Goal: Communication & Community: Answer question/provide support

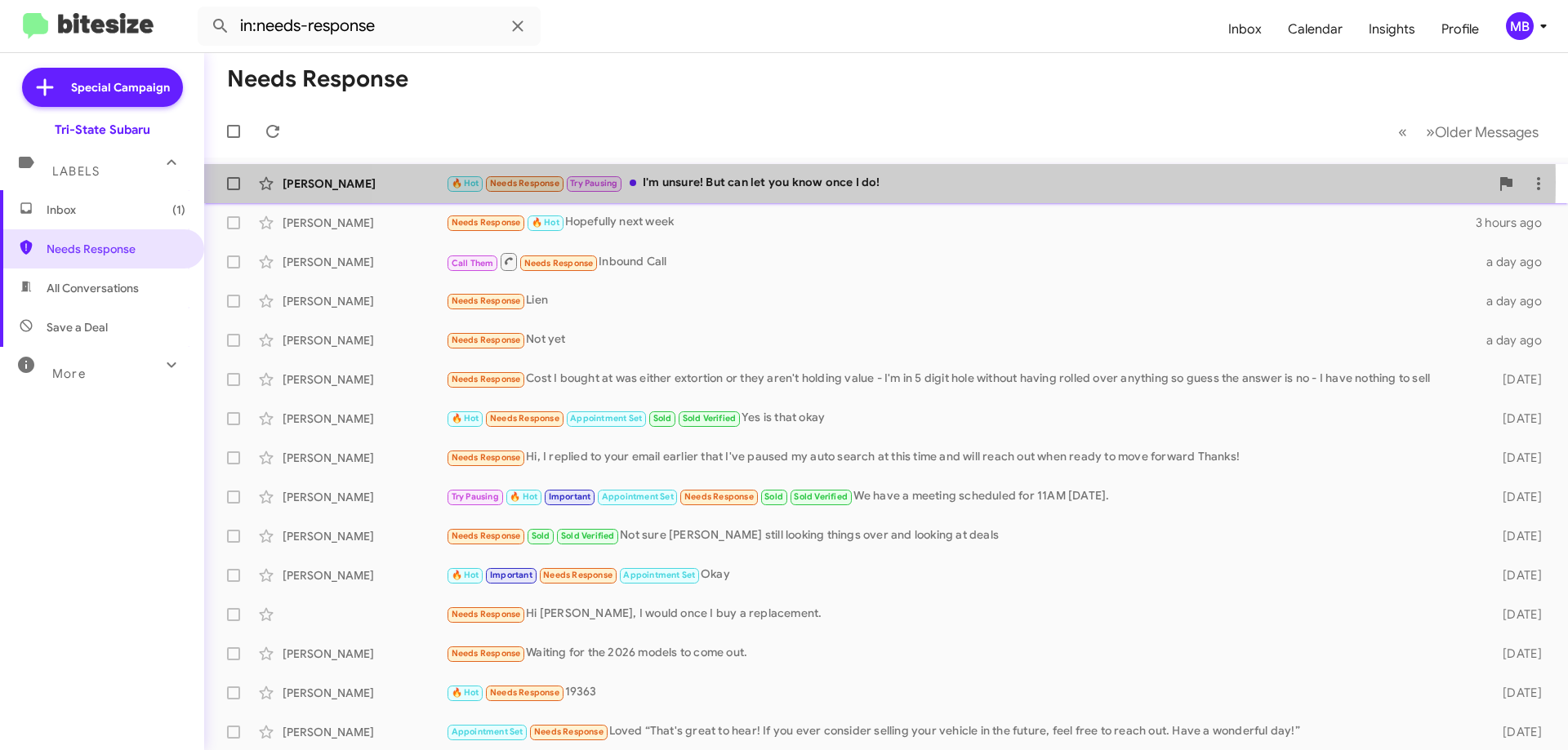
click at [860, 181] on div "🔥 Hot Needs Response Try Pausing I'm unsure! But can let you know once I do!" at bounding box center [968, 183] width 1044 height 19
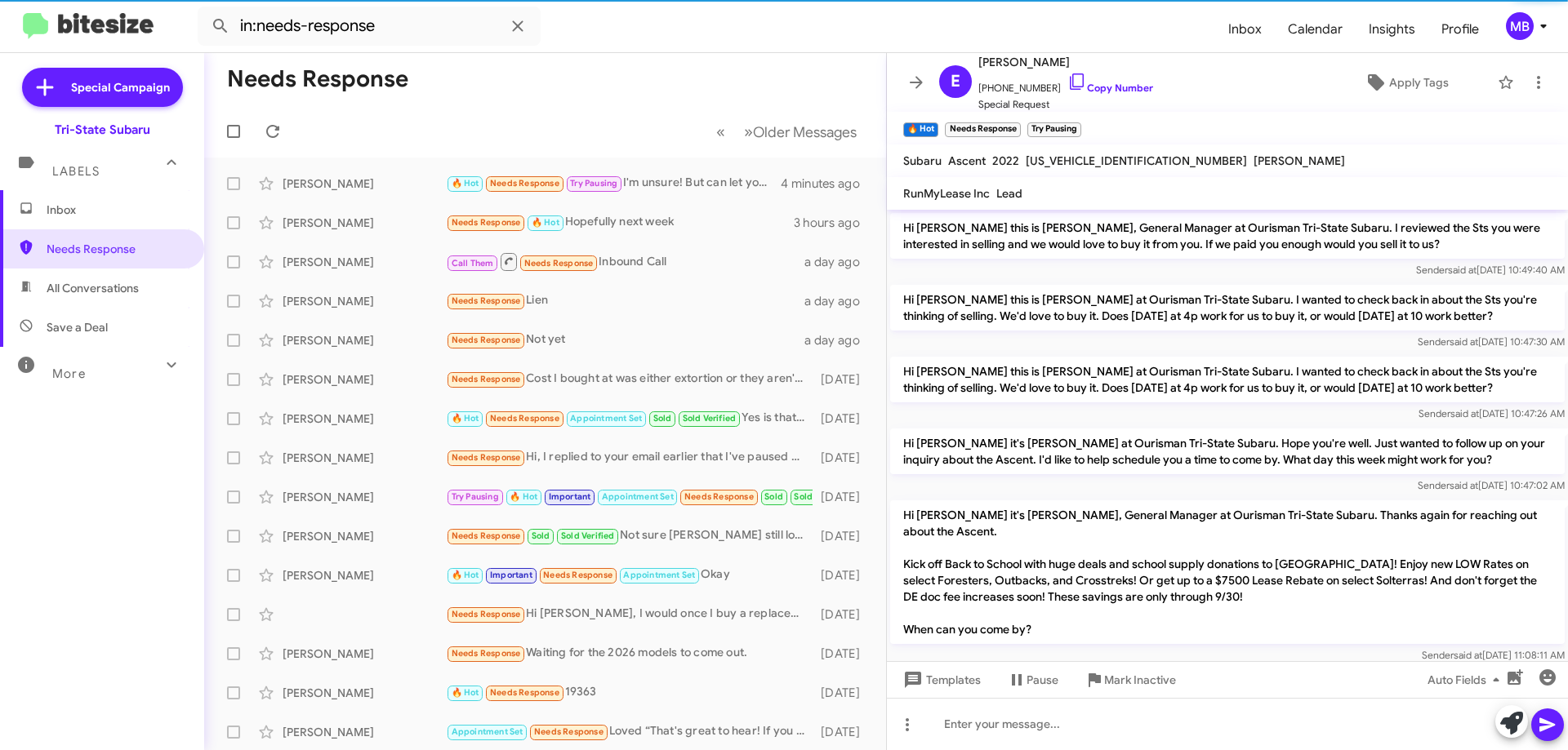
scroll to position [172, 0]
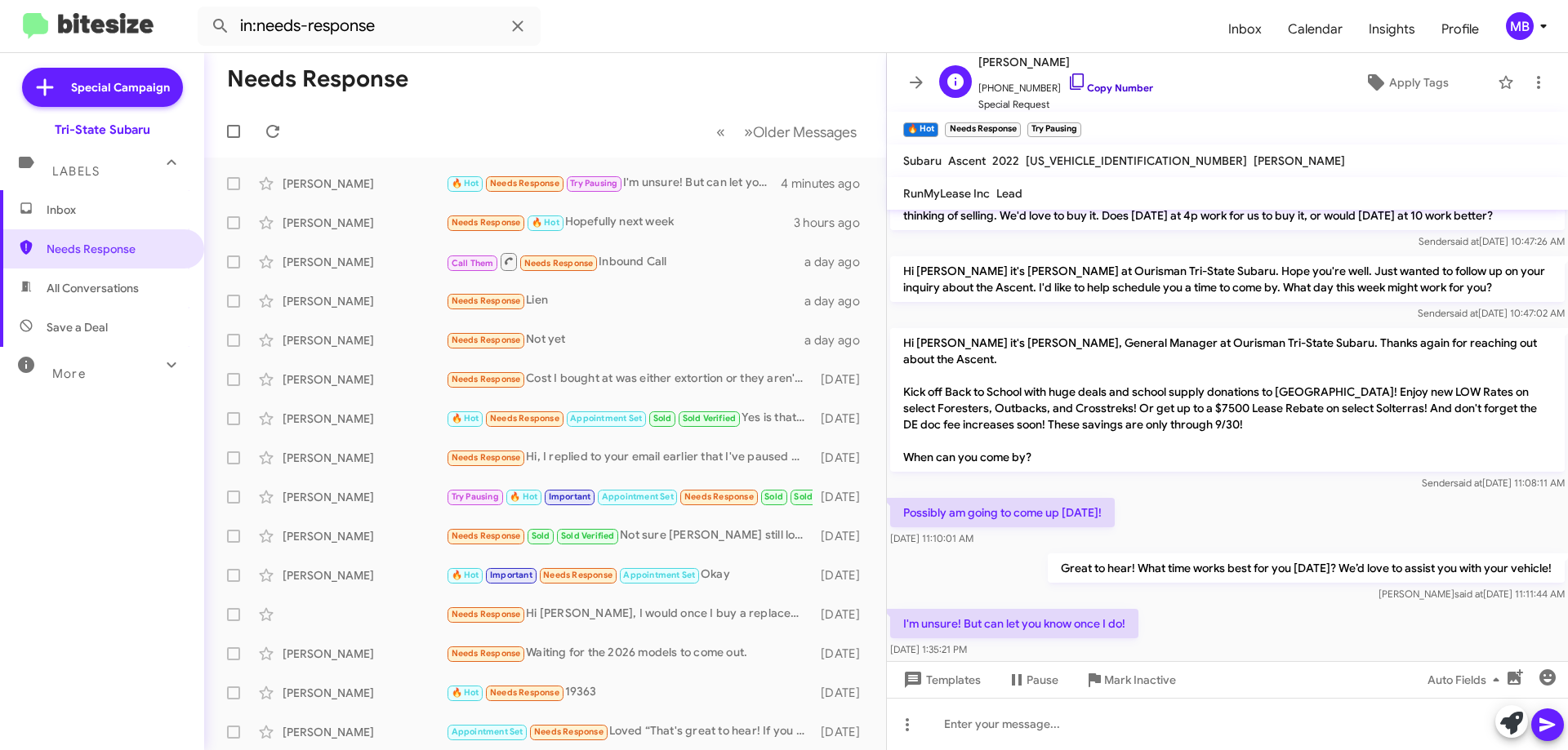
click at [1114, 87] on link "Copy Number" at bounding box center [1110, 87] width 86 height 12
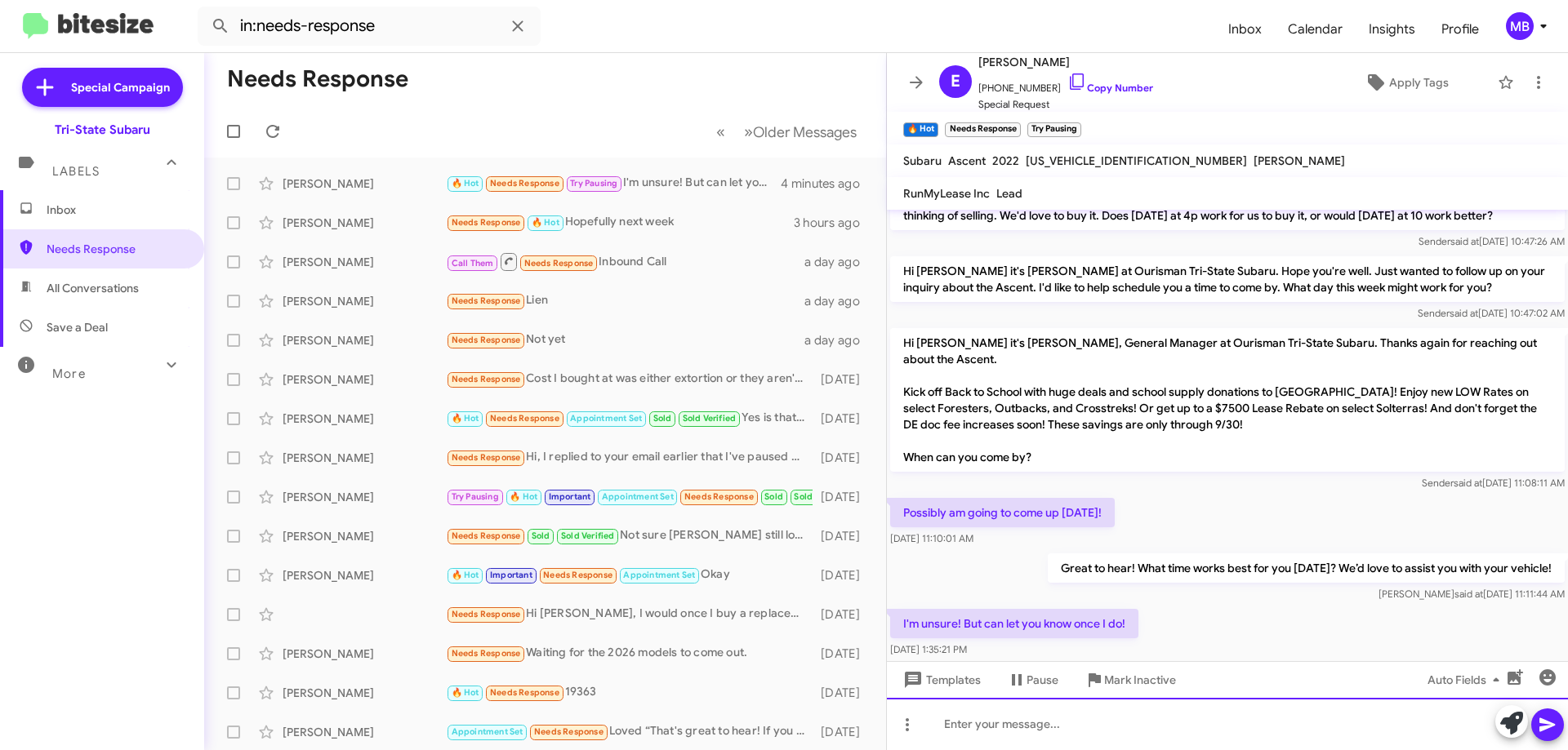
click at [1259, 730] on div at bounding box center [1226, 723] width 681 height 52
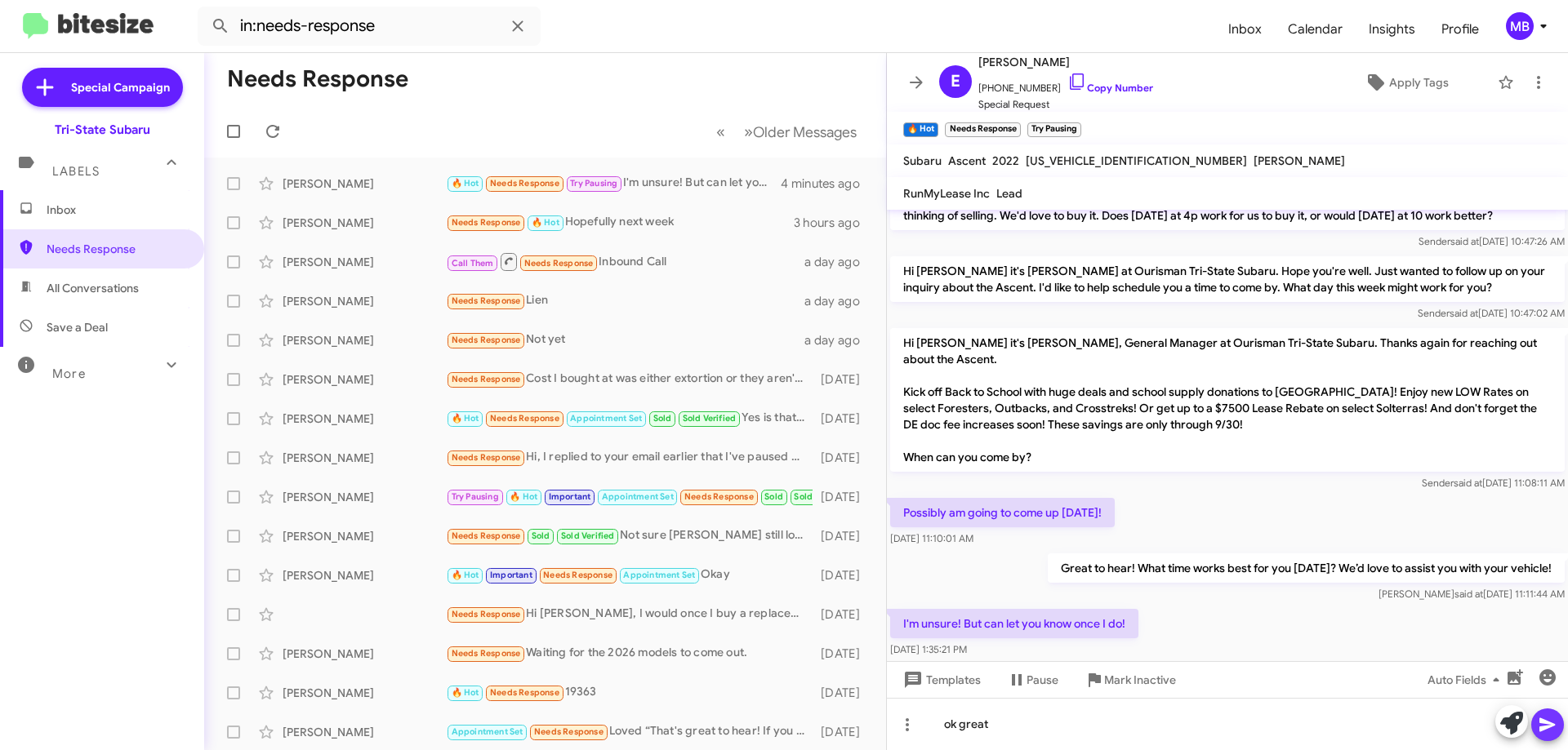
click at [1539, 718] on icon at bounding box center [1547, 725] width 20 height 20
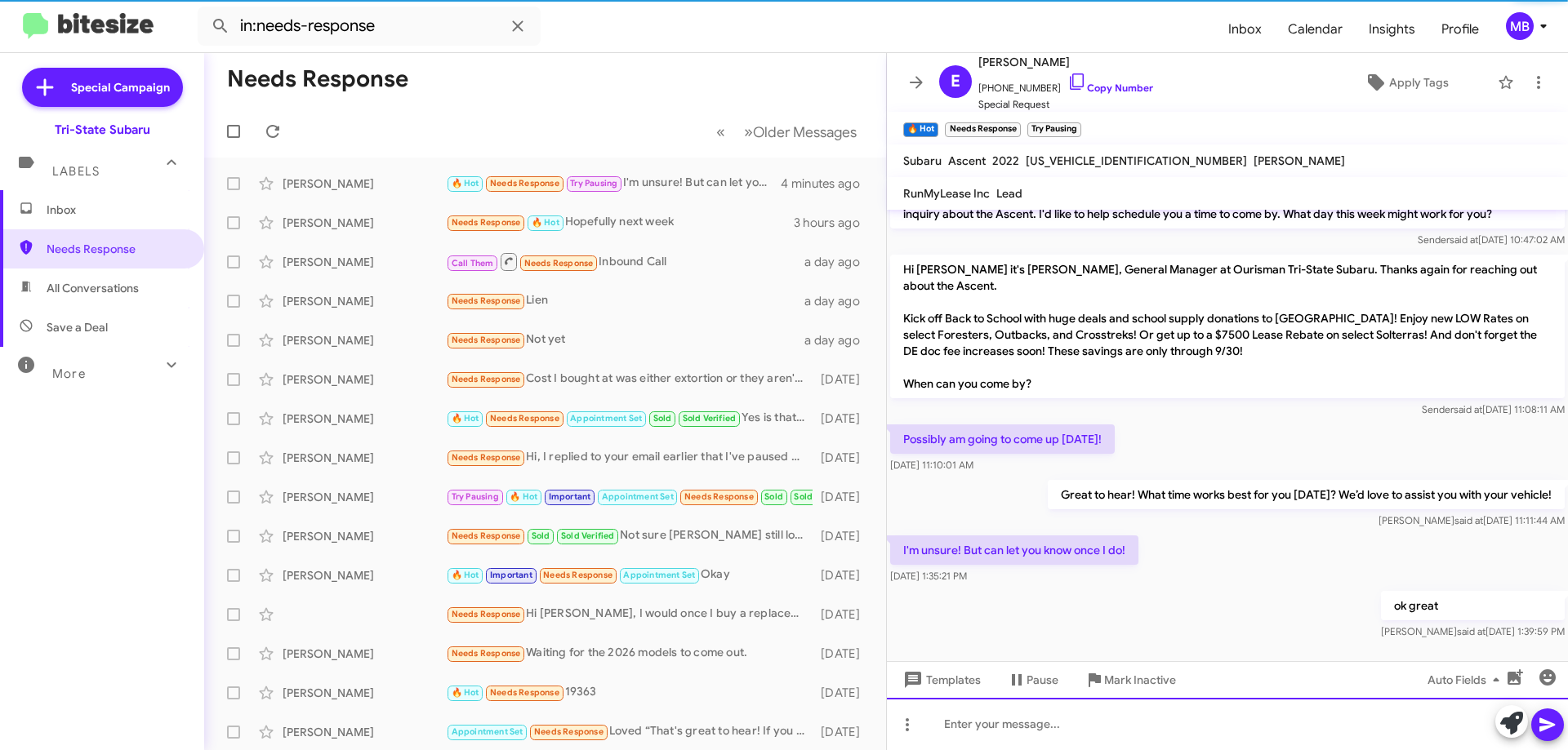
scroll to position [264, 0]
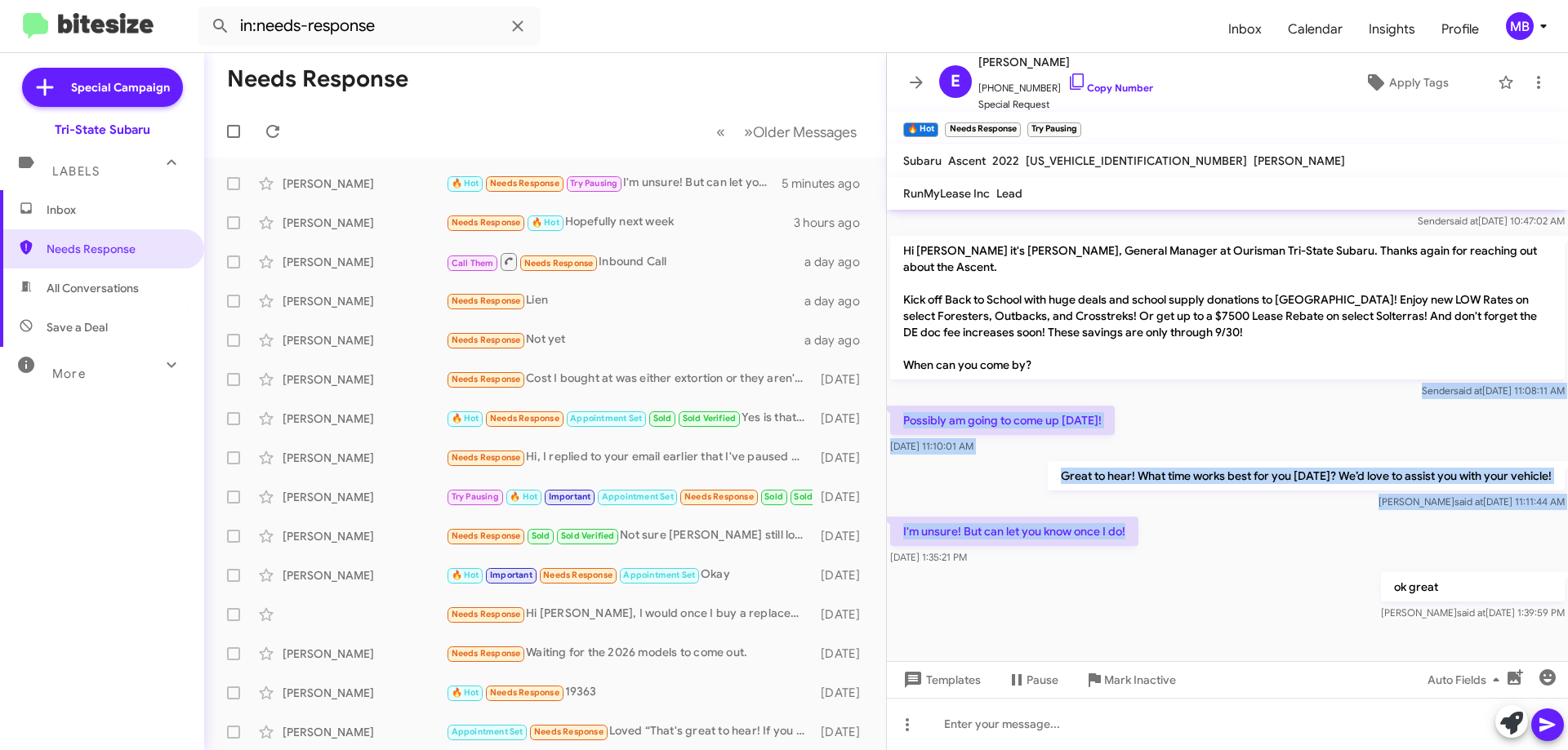
drag, startPoint x: 1143, startPoint y: 538, endPoint x: 891, endPoint y: 387, distance: 293.8
click at [891, 387] on div "Hi [PERSON_NAME] this is [PERSON_NAME], General Manager at Ourisman Tri-State S…" at bounding box center [1226, 285] width 681 height 679
copy div "Sender said at [DATE] 11:08:11 AM Possibly am going to come up [DATE]! [DATE] 1…"
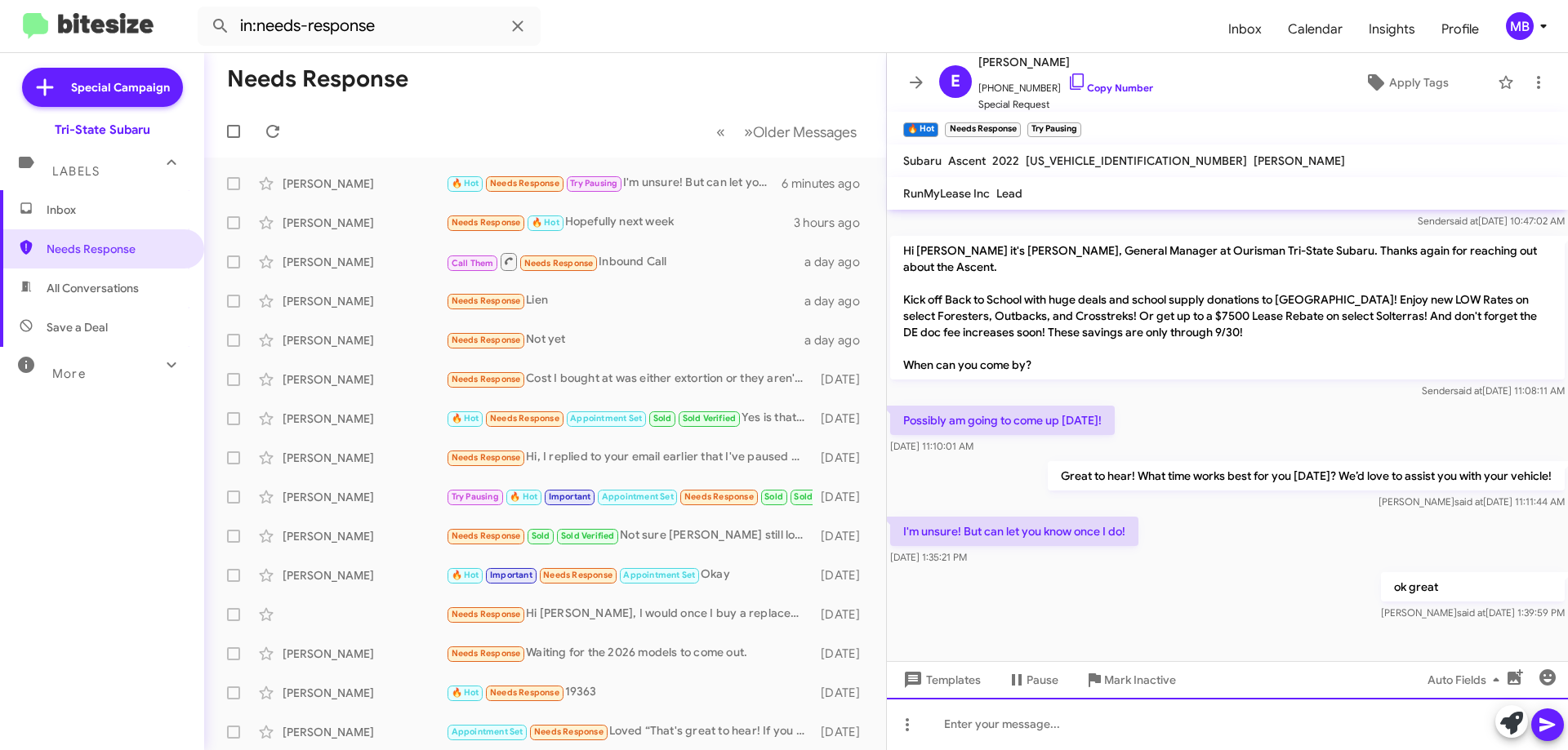
click at [1244, 721] on div at bounding box center [1226, 723] width 681 height 52
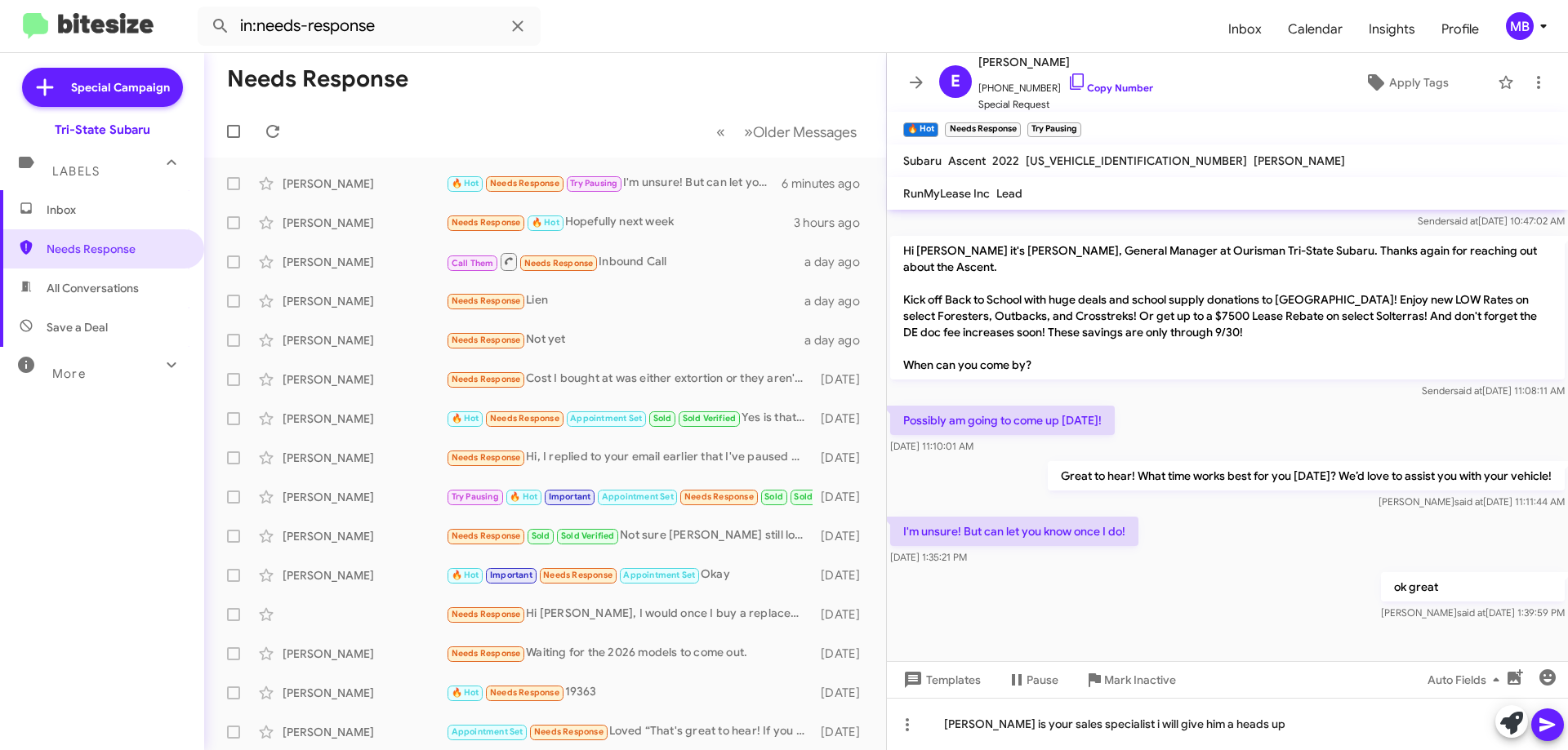
click at [1546, 716] on icon at bounding box center [1547, 725] width 20 height 20
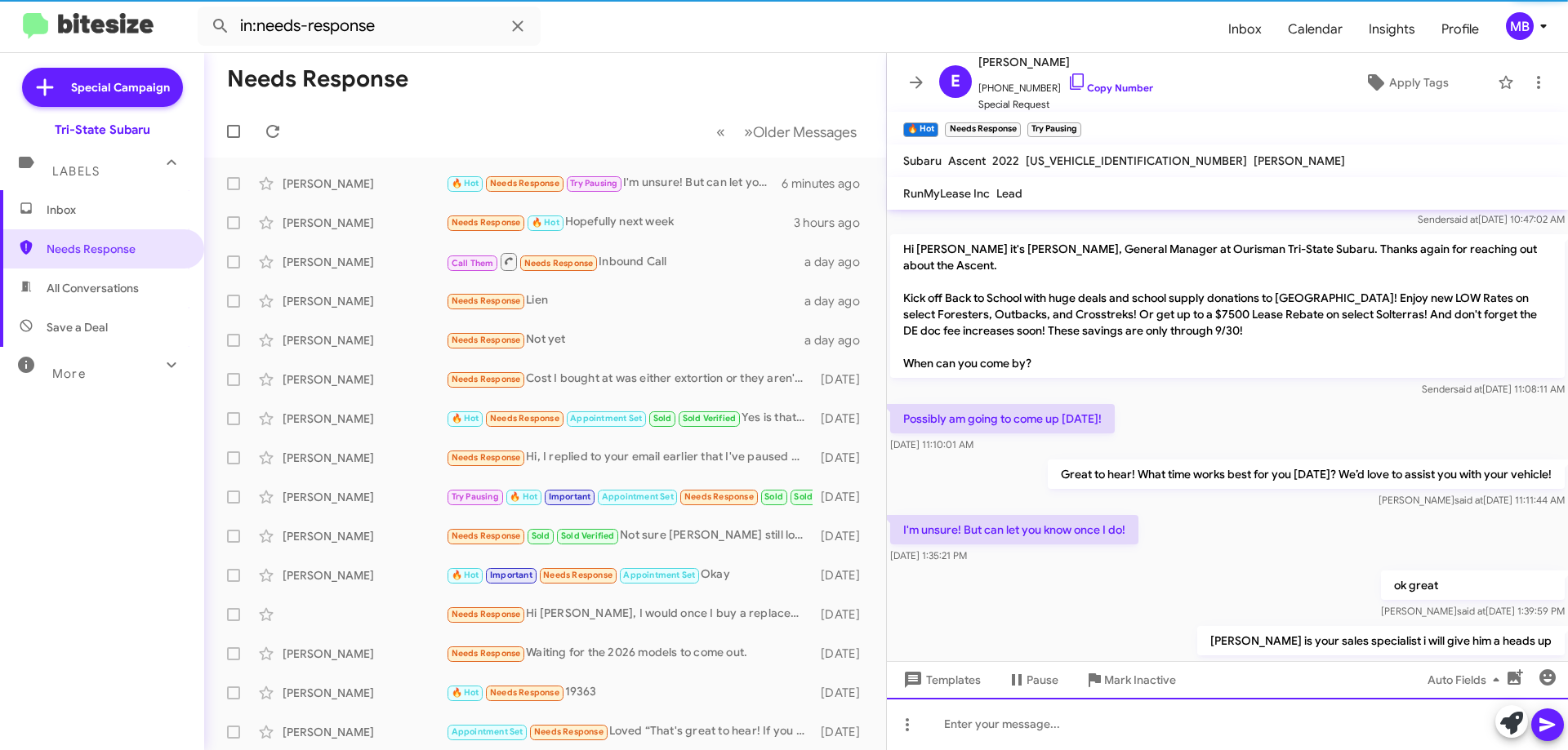
scroll to position [324, 0]
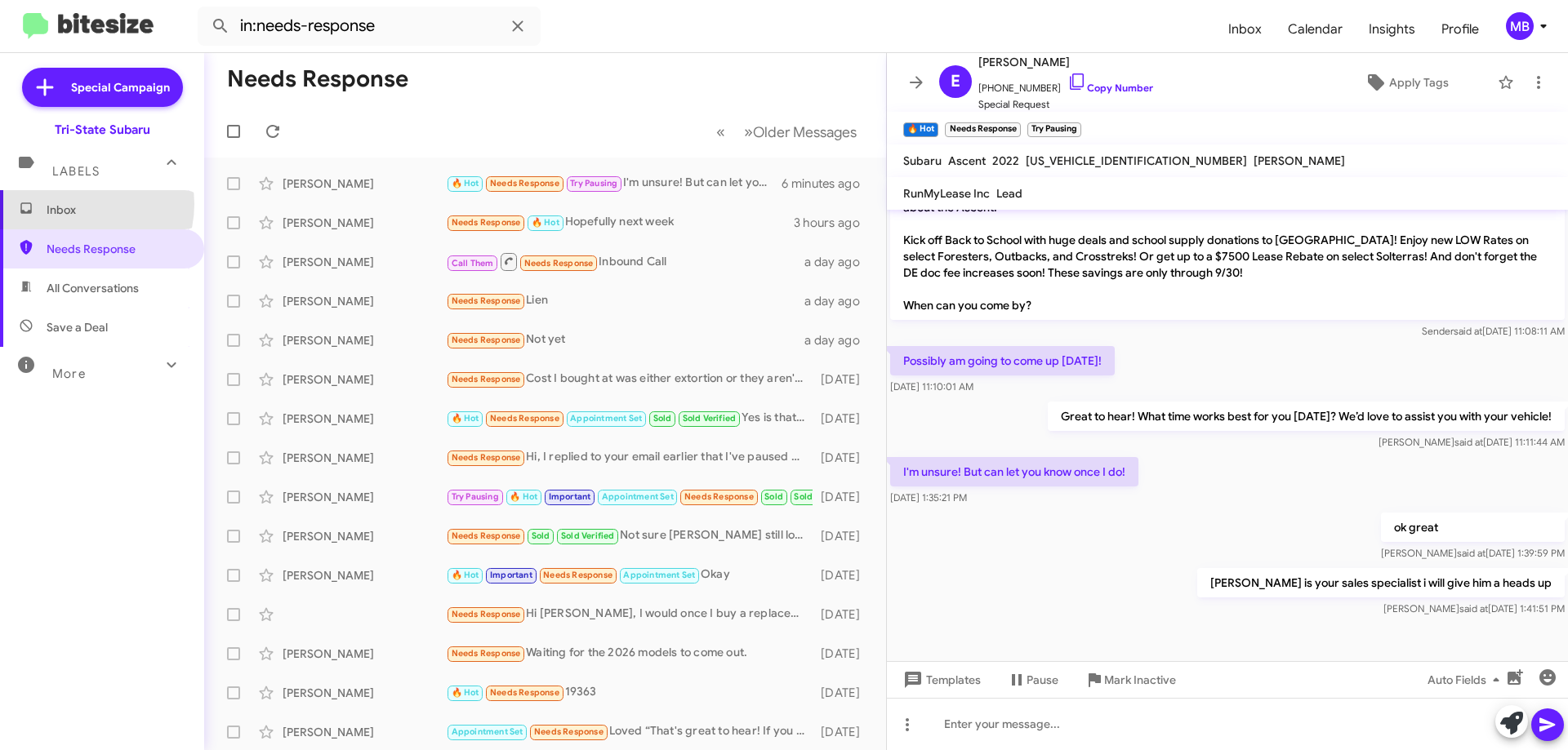
click at [78, 203] on span "Inbox" at bounding box center [116, 209] width 139 height 16
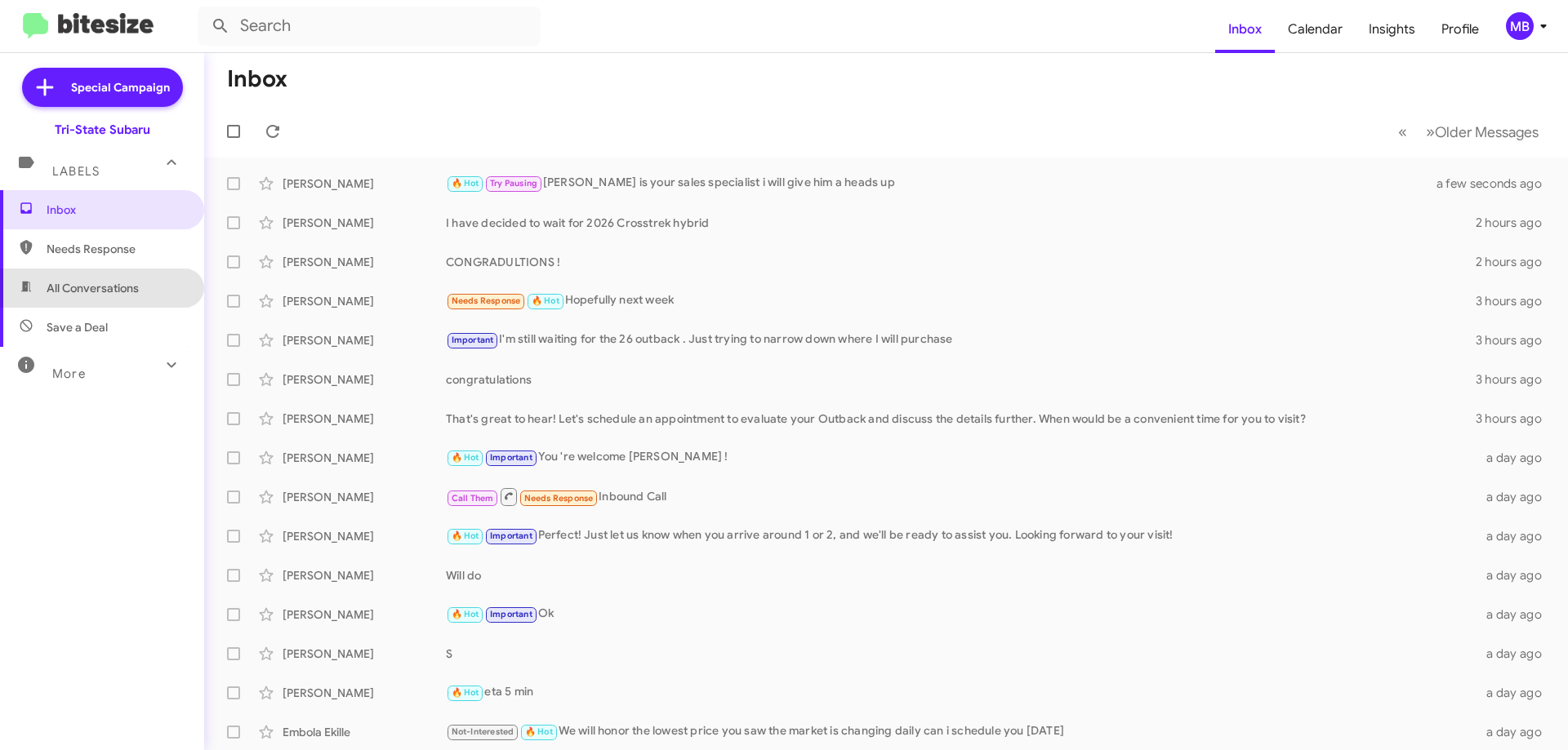
click at [146, 289] on span "All Conversations" at bounding box center [102, 288] width 204 height 39
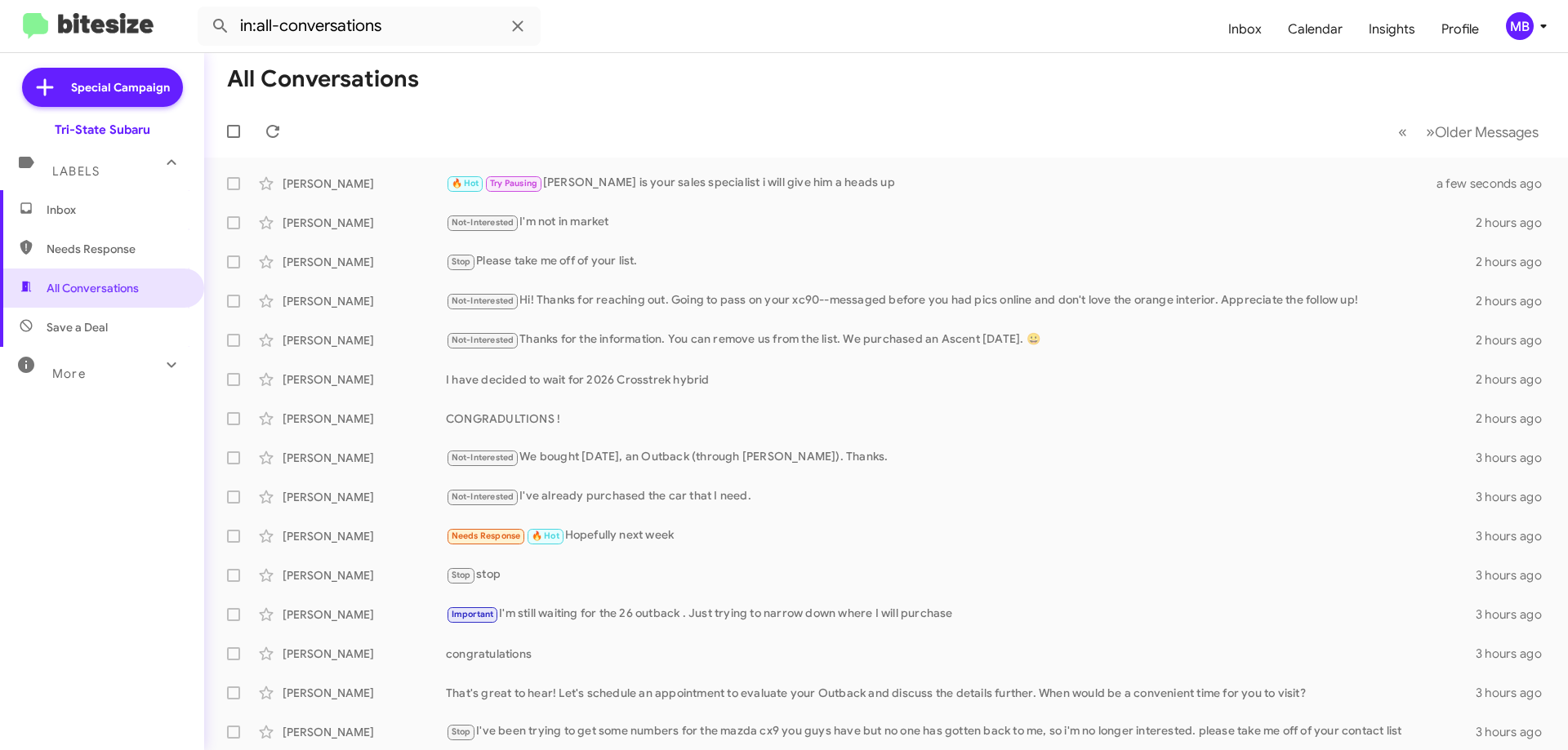
click at [139, 326] on span "Save a Deal" at bounding box center [102, 327] width 204 height 39
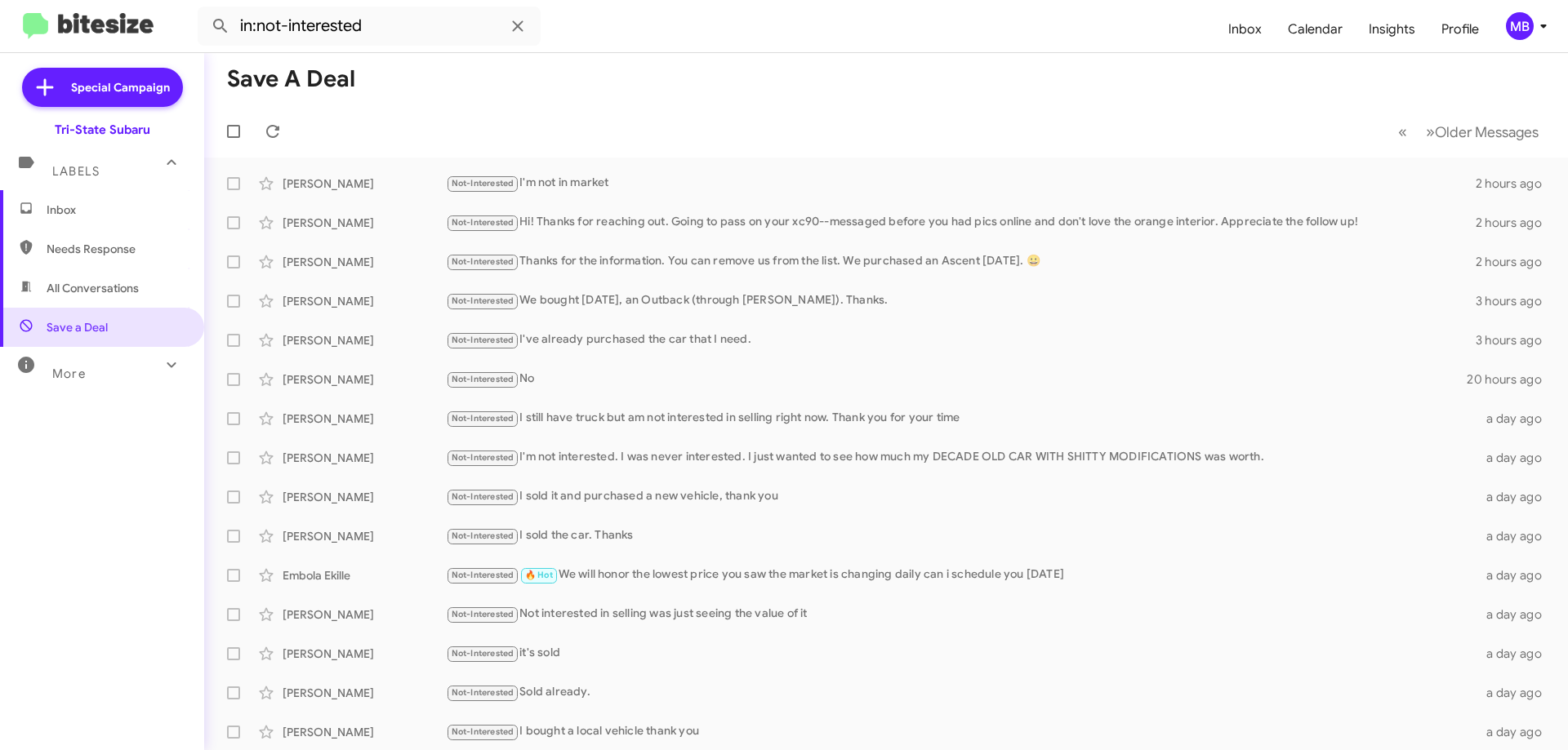
click at [136, 253] on span "Needs Response" at bounding box center [116, 248] width 139 height 16
type input "in:needs-response"
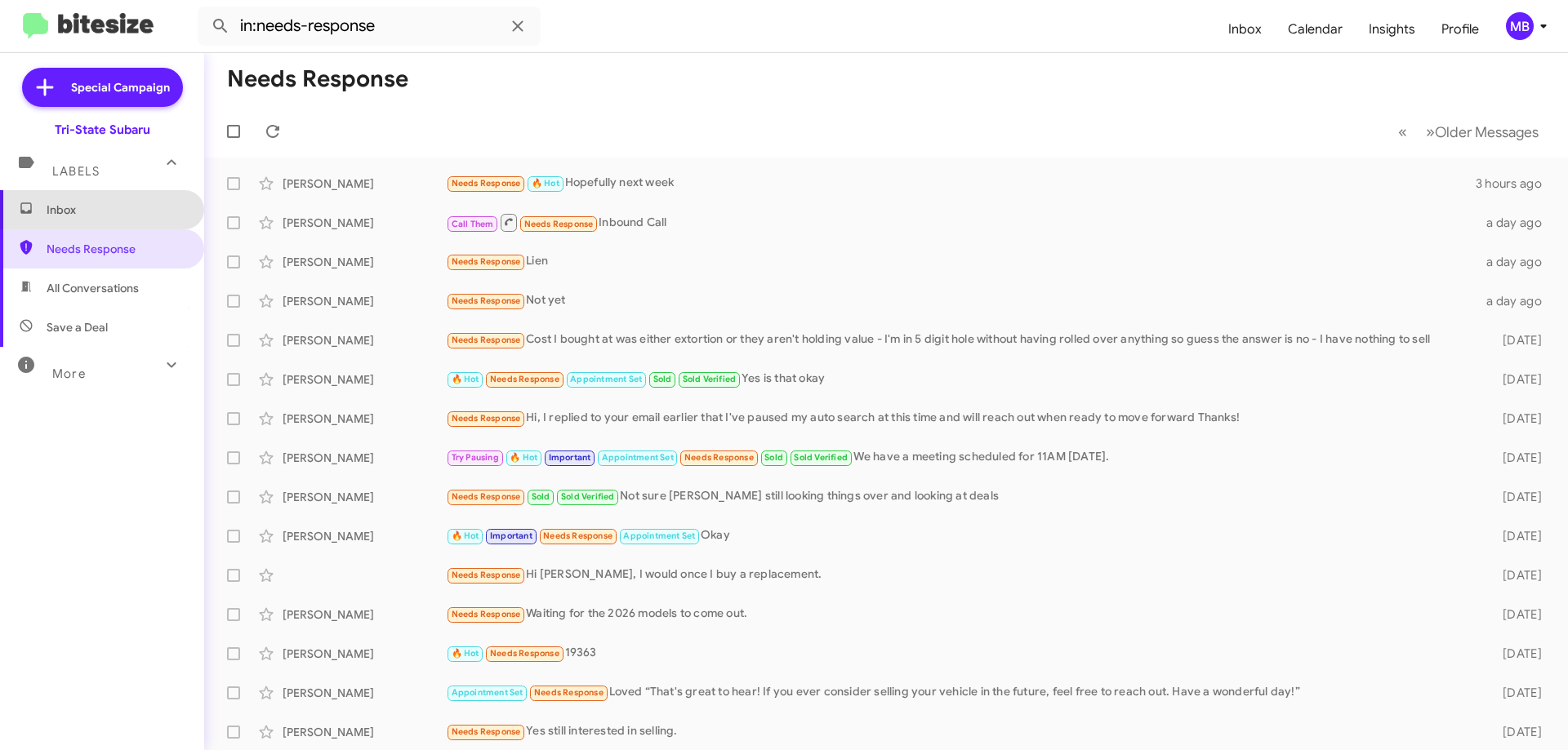
click at [120, 214] on span "Inbox" at bounding box center [116, 209] width 139 height 16
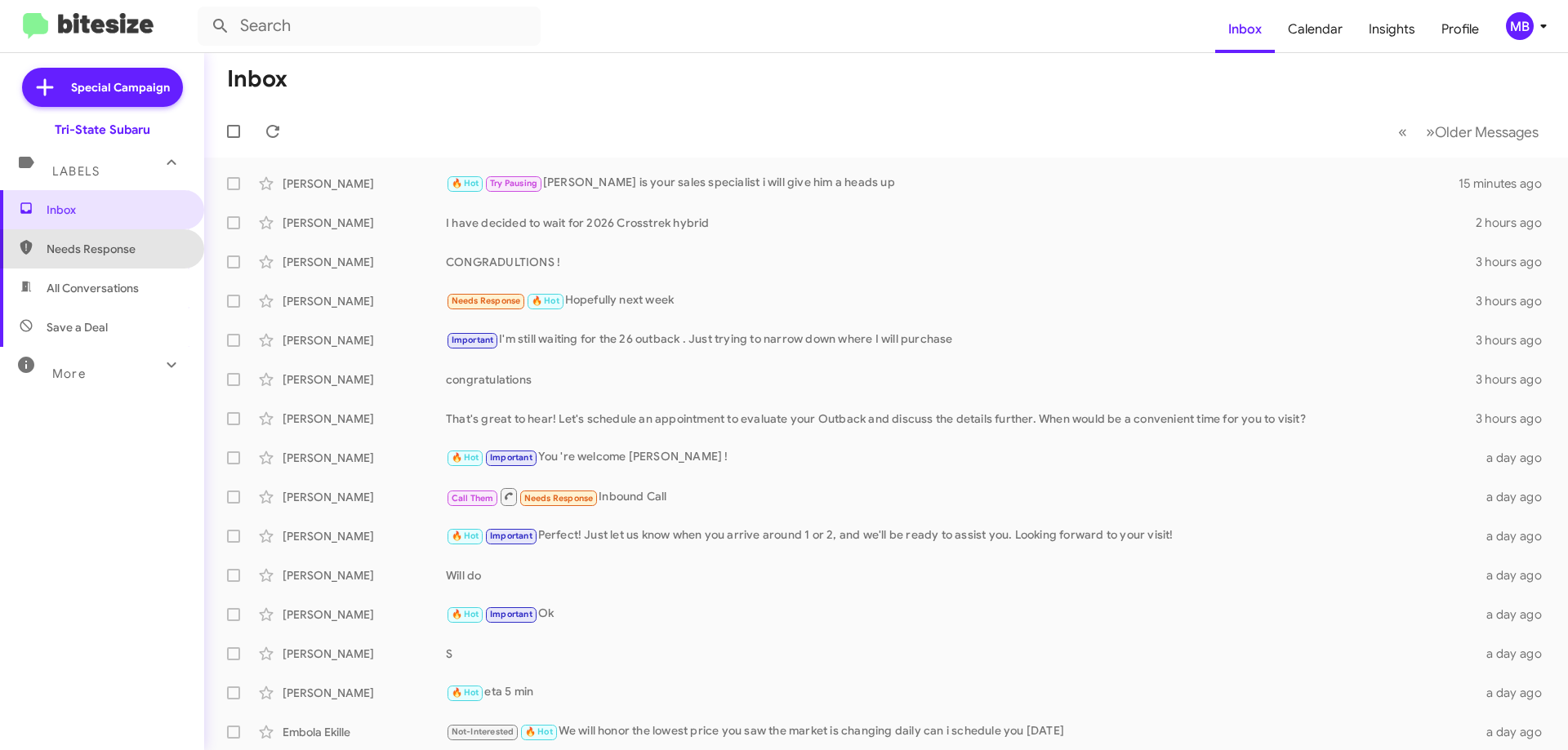
click at [129, 243] on span "Needs Response" at bounding box center [116, 248] width 139 height 16
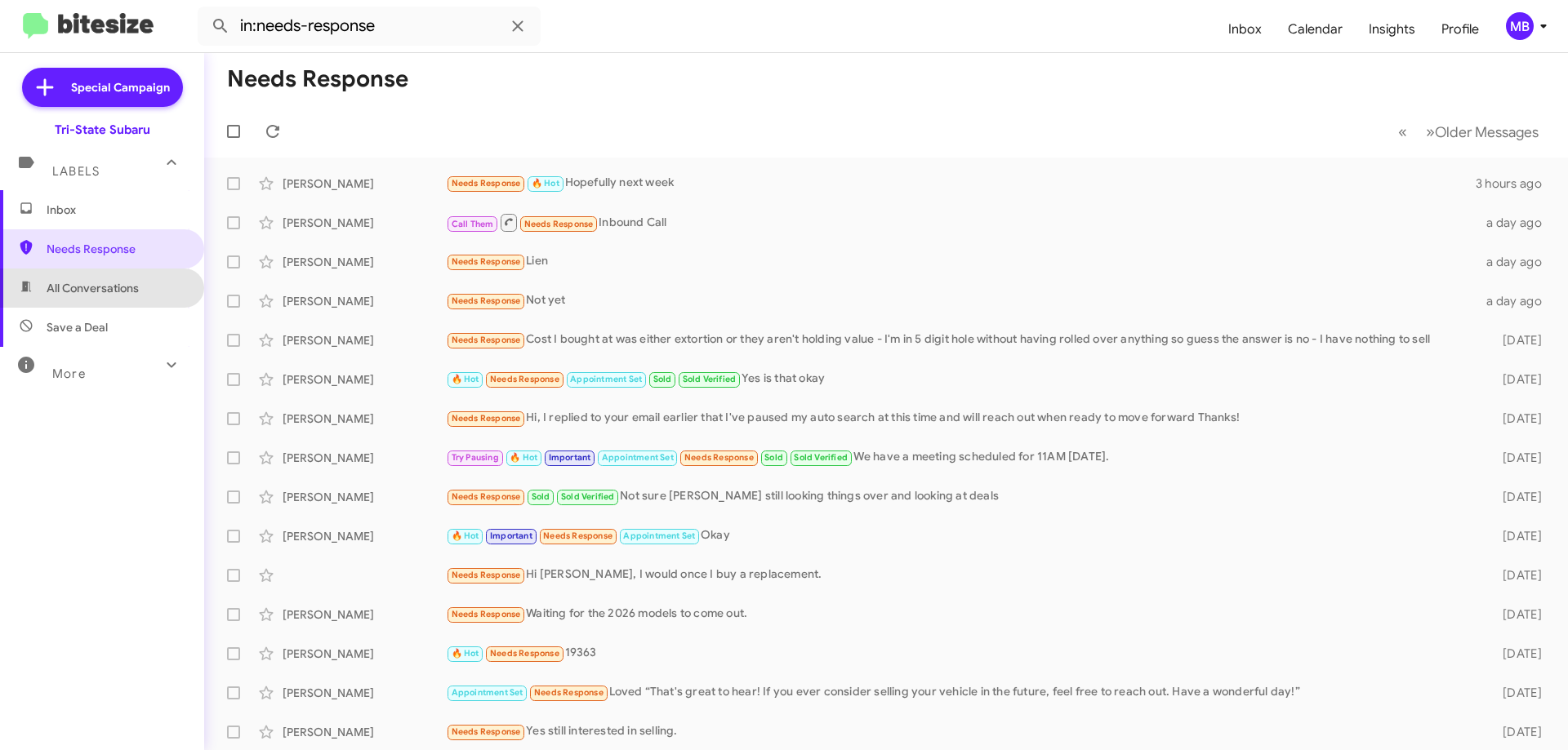
click at [168, 291] on span "All Conversations" at bounding box center [102, 288] width 204 height 39
type input "in:all-conversations"
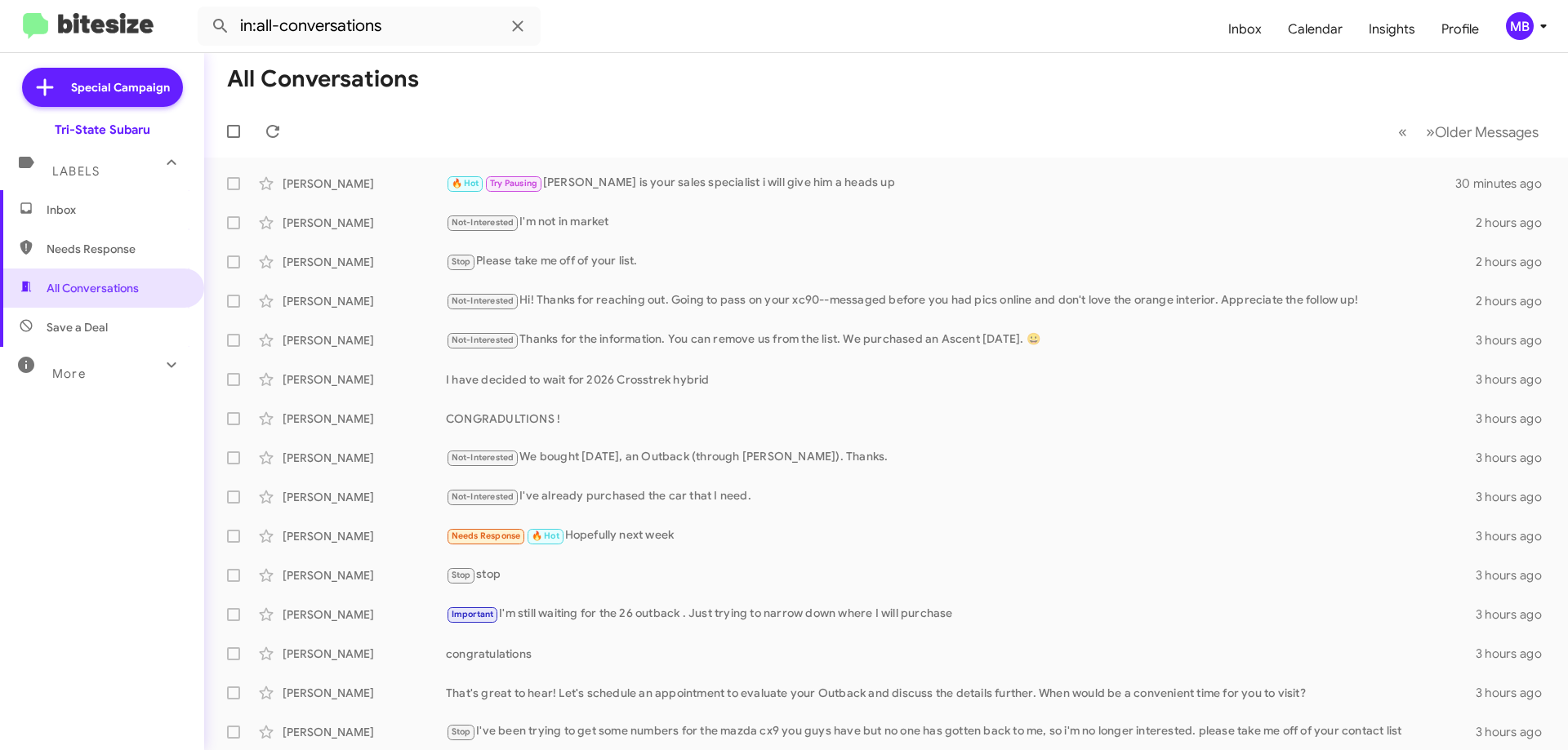
drag, startPoint x: 110, startPoint y: 209, endPoint x: 117, endPoint y: 203, distance: 9.2
click at [110, 209] on span "Inbox" at bounding box center [116, 209] width 139 height 16
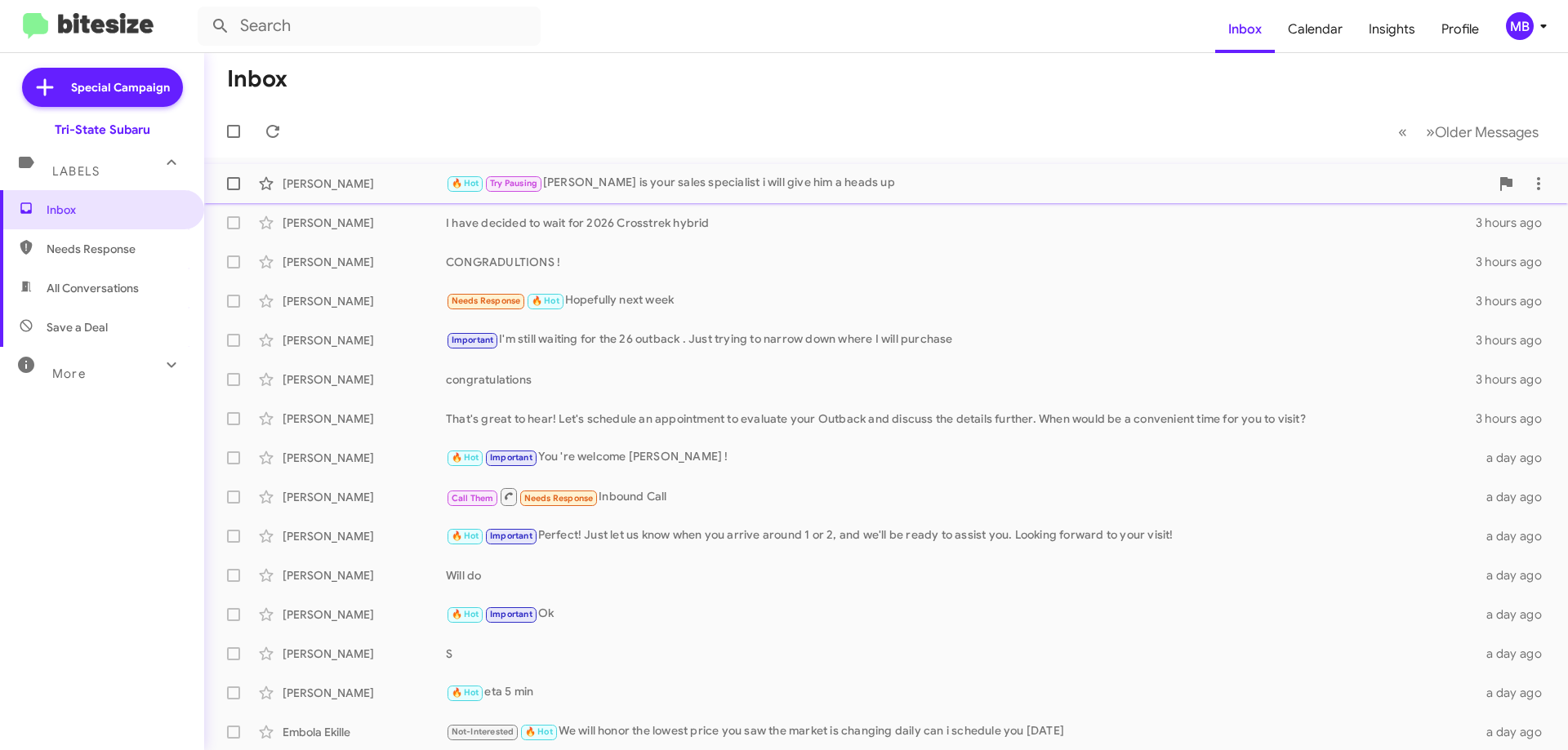
click at [647, 190] on div "🔥 Hot Try Pausing [PERSON_NAME] is your sales specialist i will give him a head…" at bounding box center [968, 183] width 1044 height 19
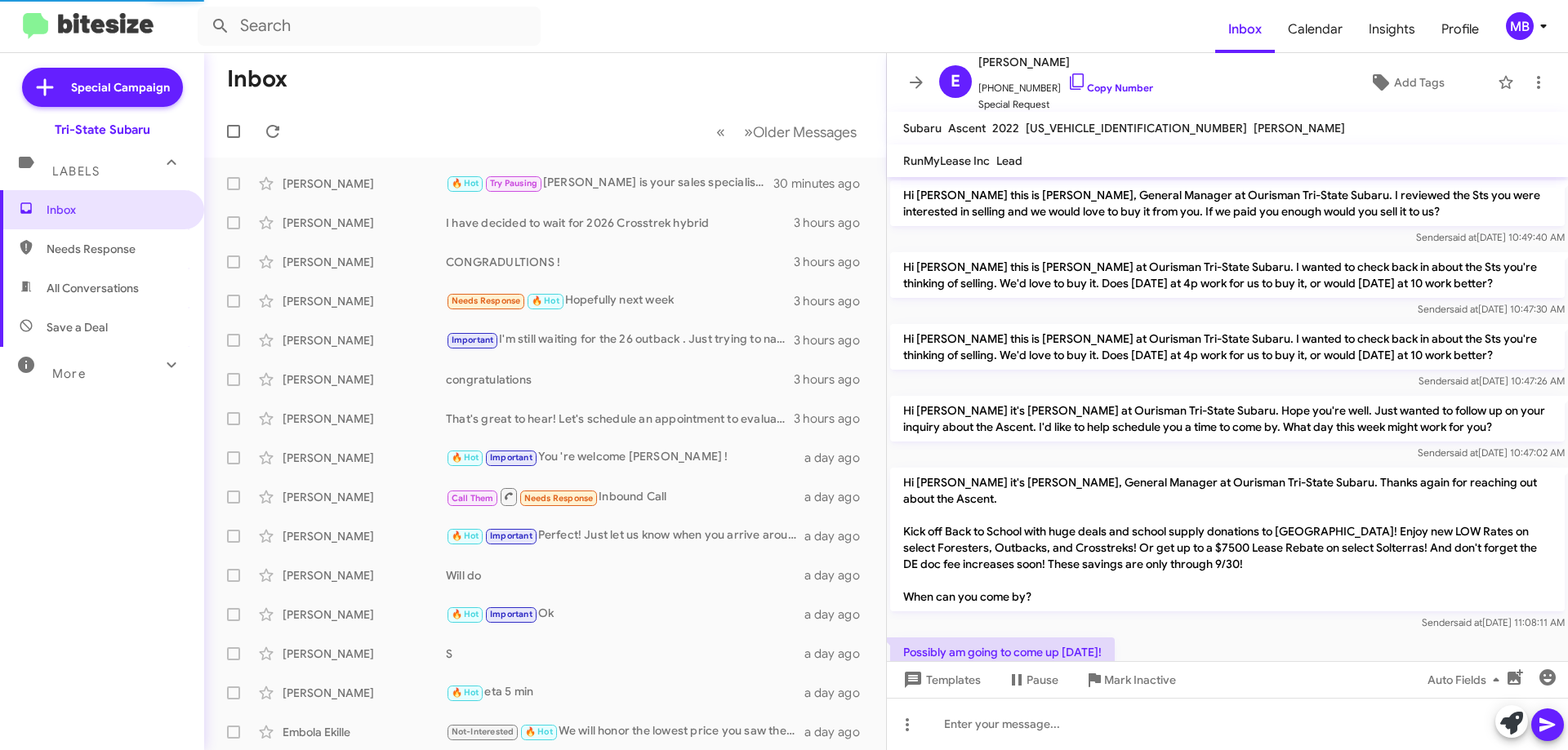
scroll to position [291, 0]
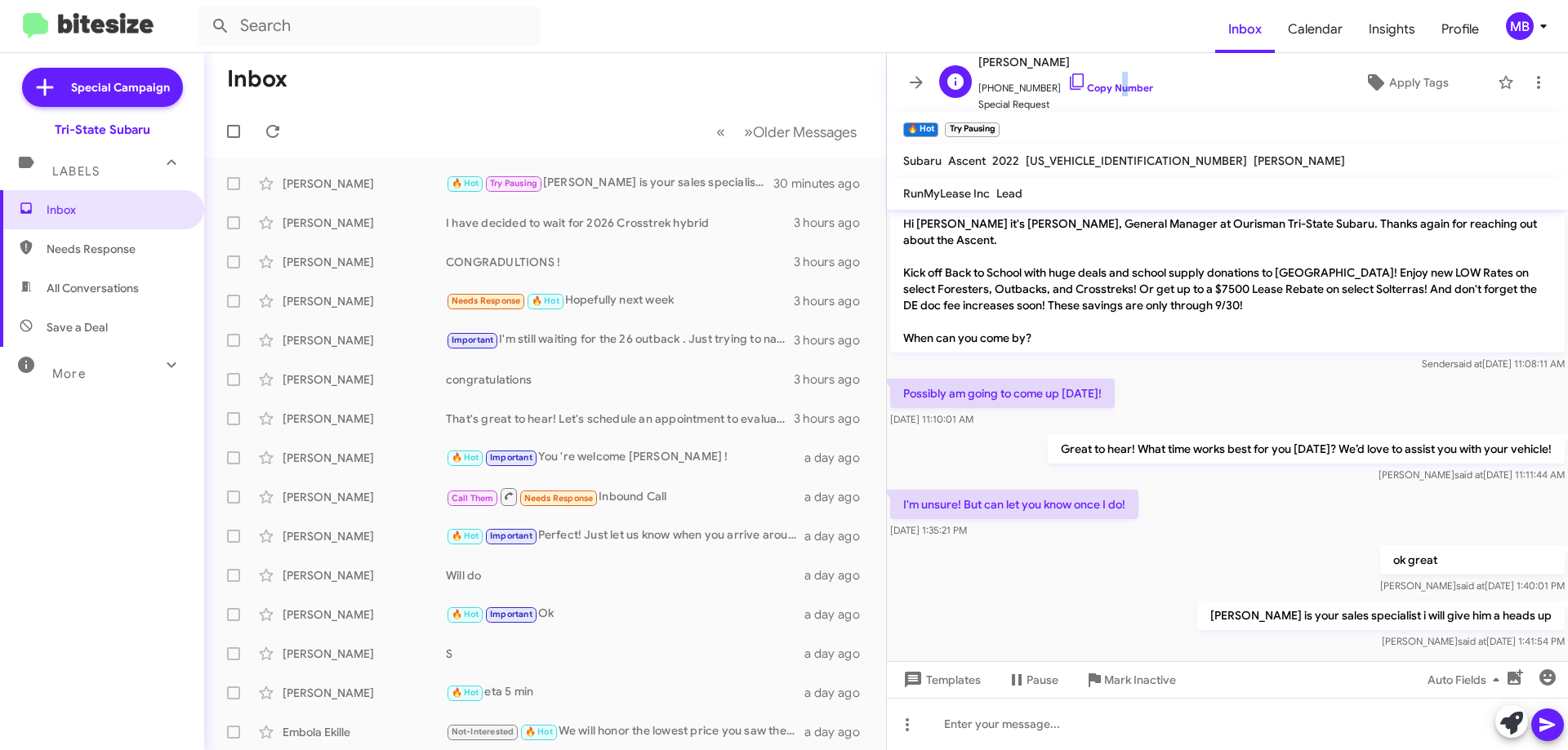
click at [1106, 75] on span "[PHONE_NUMBER] Copy Number" at bounding box center [1066, 84] width 175 height 25
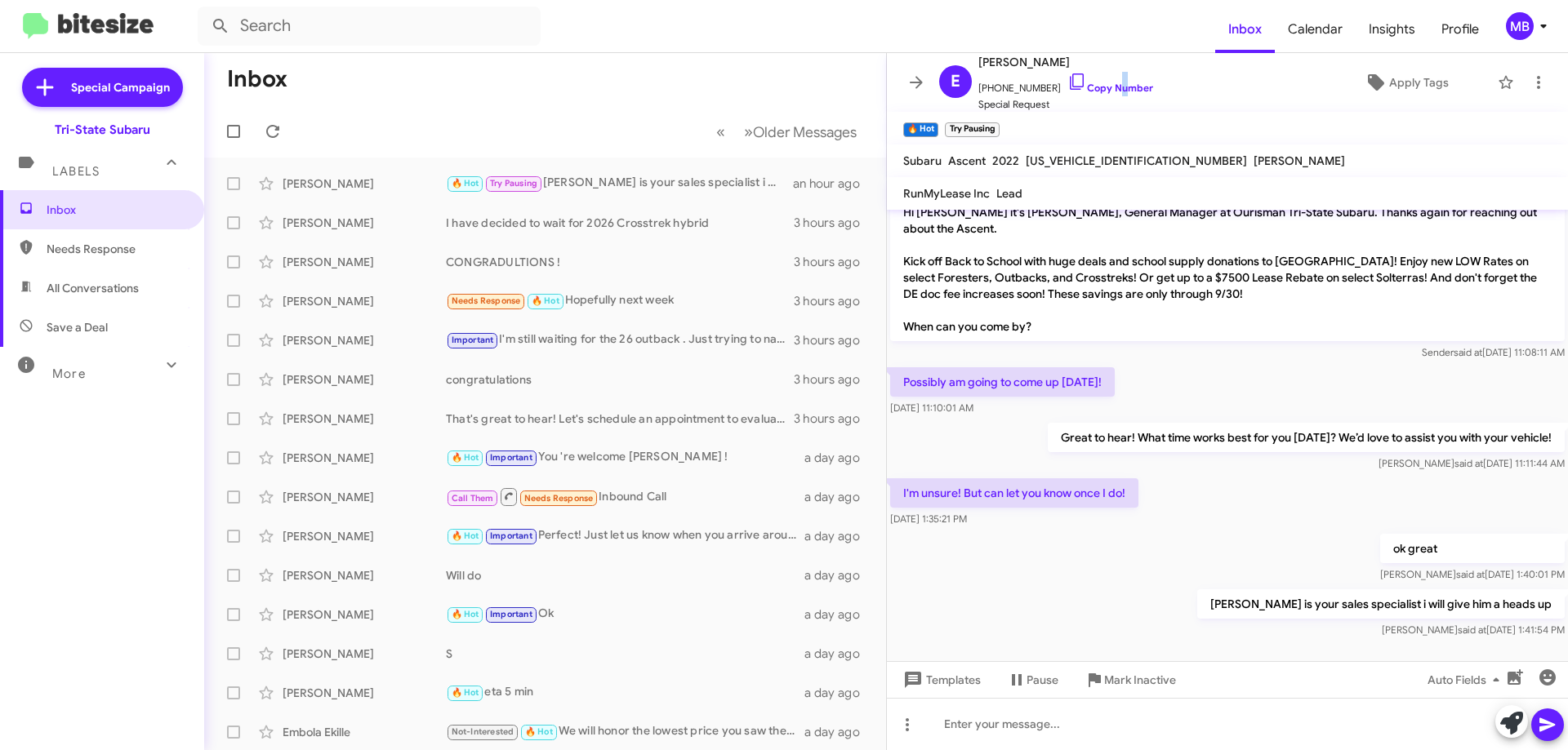
scroll to position [324, 0]
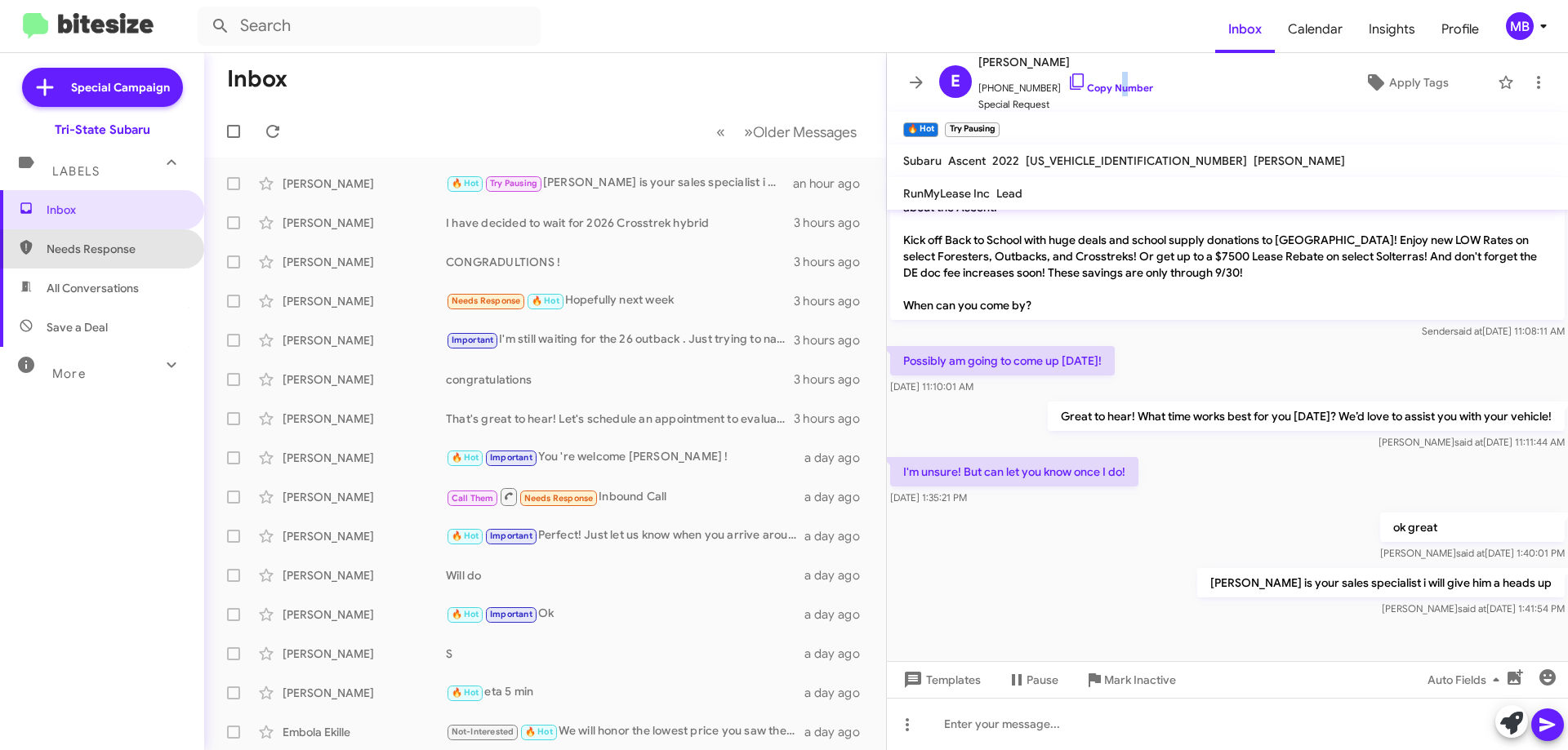
click at [132, 232] on span "Needs Response" at bounding box center [102, 249] width 204 height 39
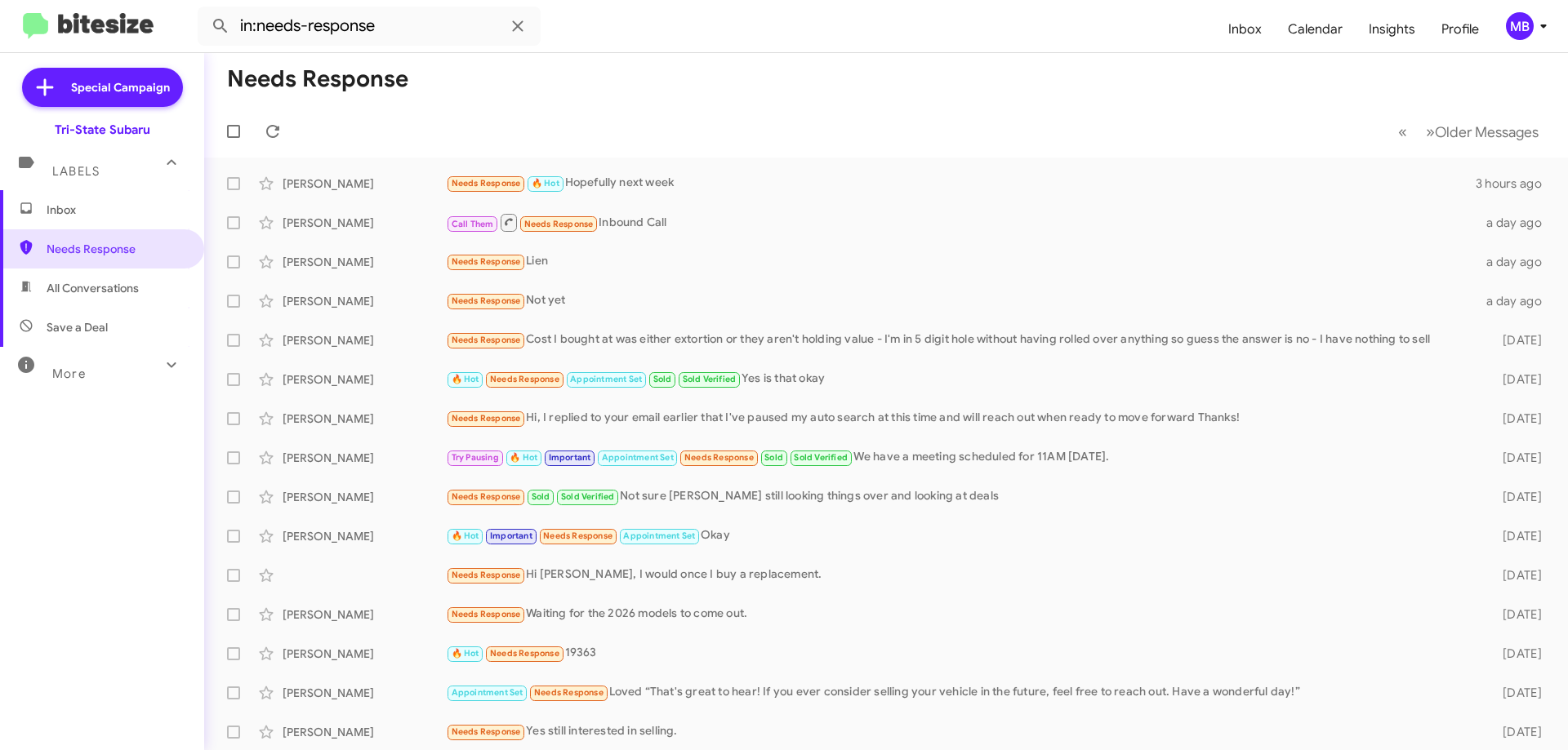
click at [129, 286] on span "All Conversations" at bounding box center [93, 288] width 93 height 16
type input "in:all-conversations"
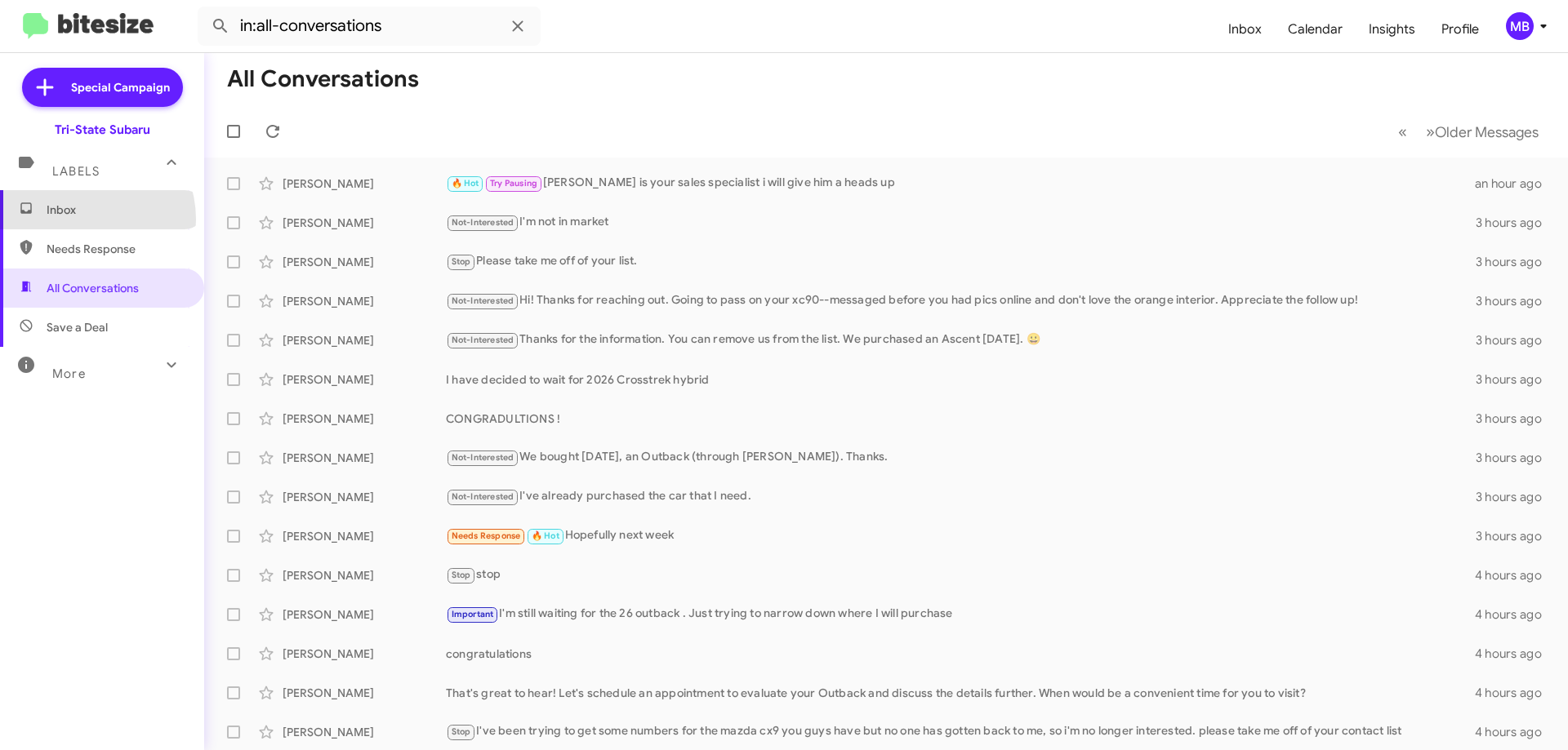
click at [79, 219] on span "Inbox" at bounding box center [102, 210] width 204 height 39
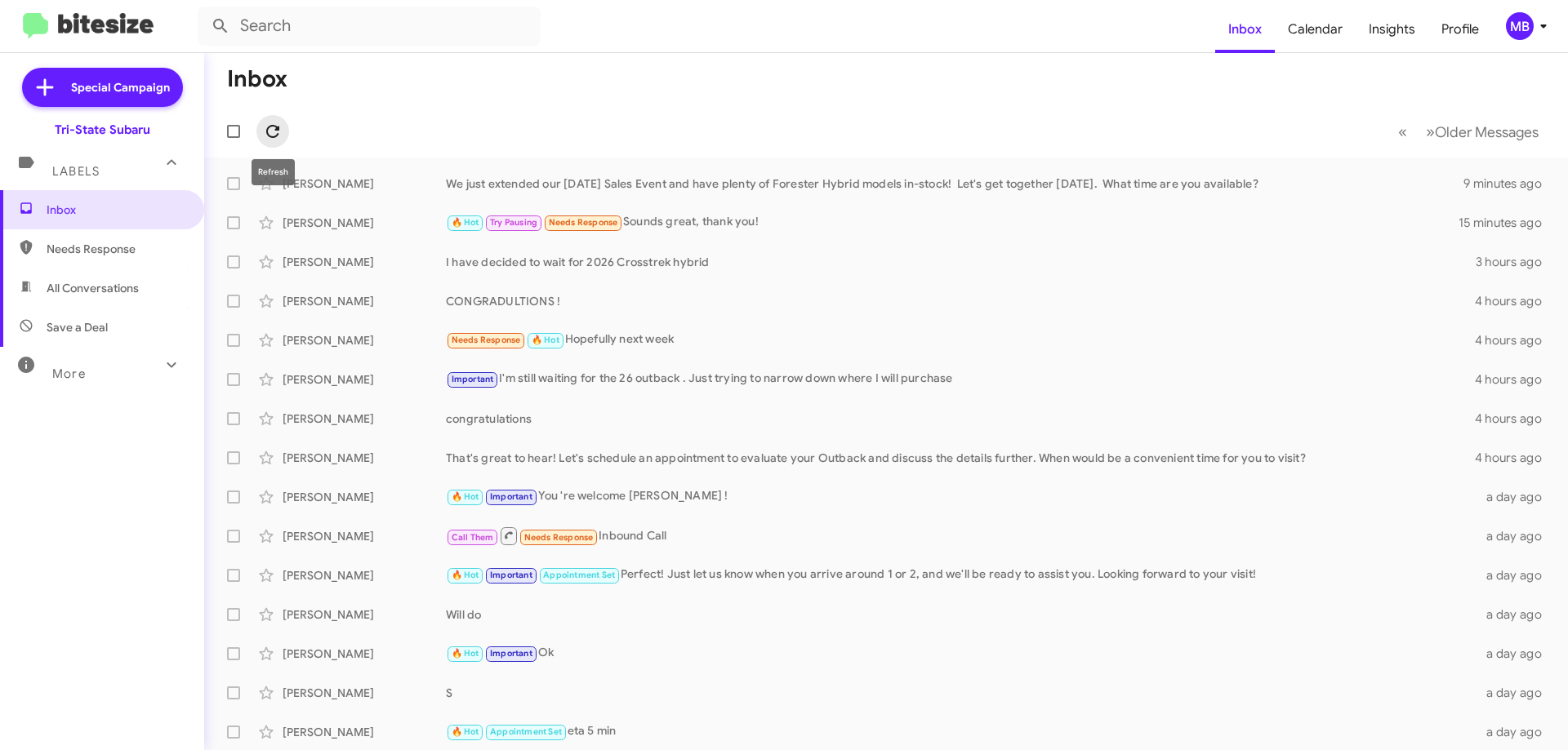
click at [270, 133] on icon at bounding box center [272, 131] width 20 height 20
click at [276, 125] on icon at bounding box center [272, 131] width 20 height 20
click at [139, 243] on span "Needs Response" at bounding box center [116, 248] width 139 height 16
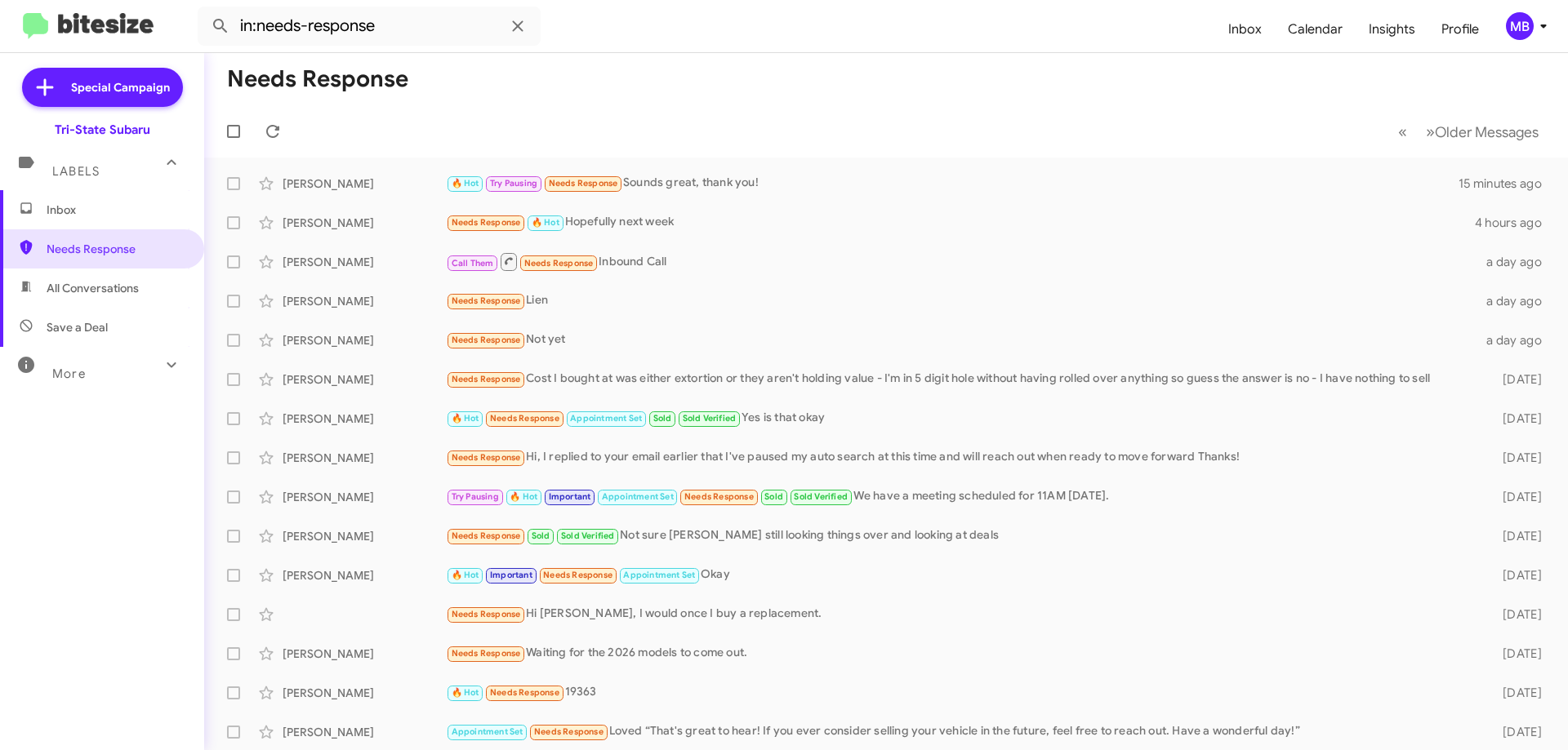
click at [139, 285] on span "All Conversations" at bounding box center [93, 288] width 93 height 16
type input "in:all-conversations"
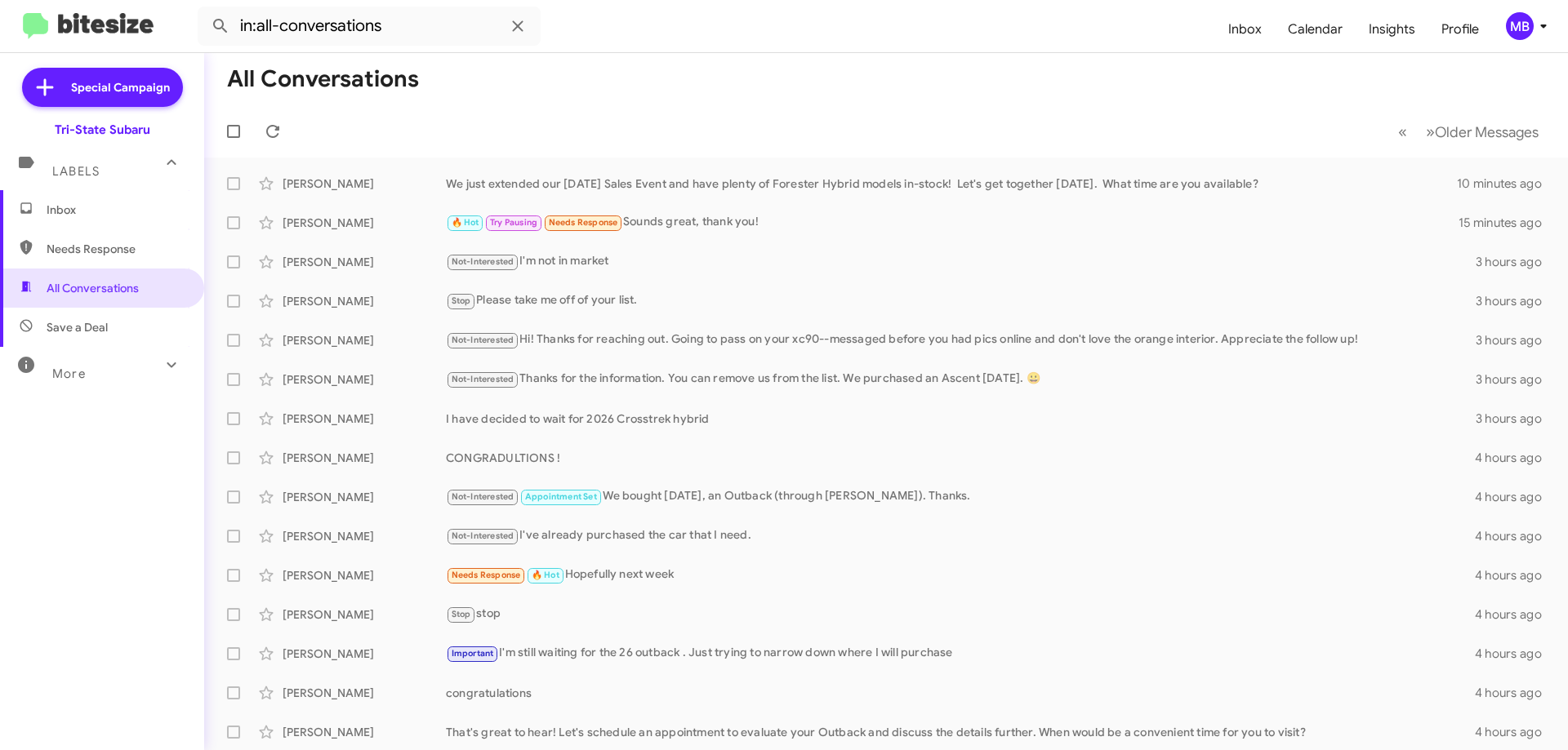
click at [95, 217] on span "Inbox" at bounding box center [116, 209] width 139 height 16
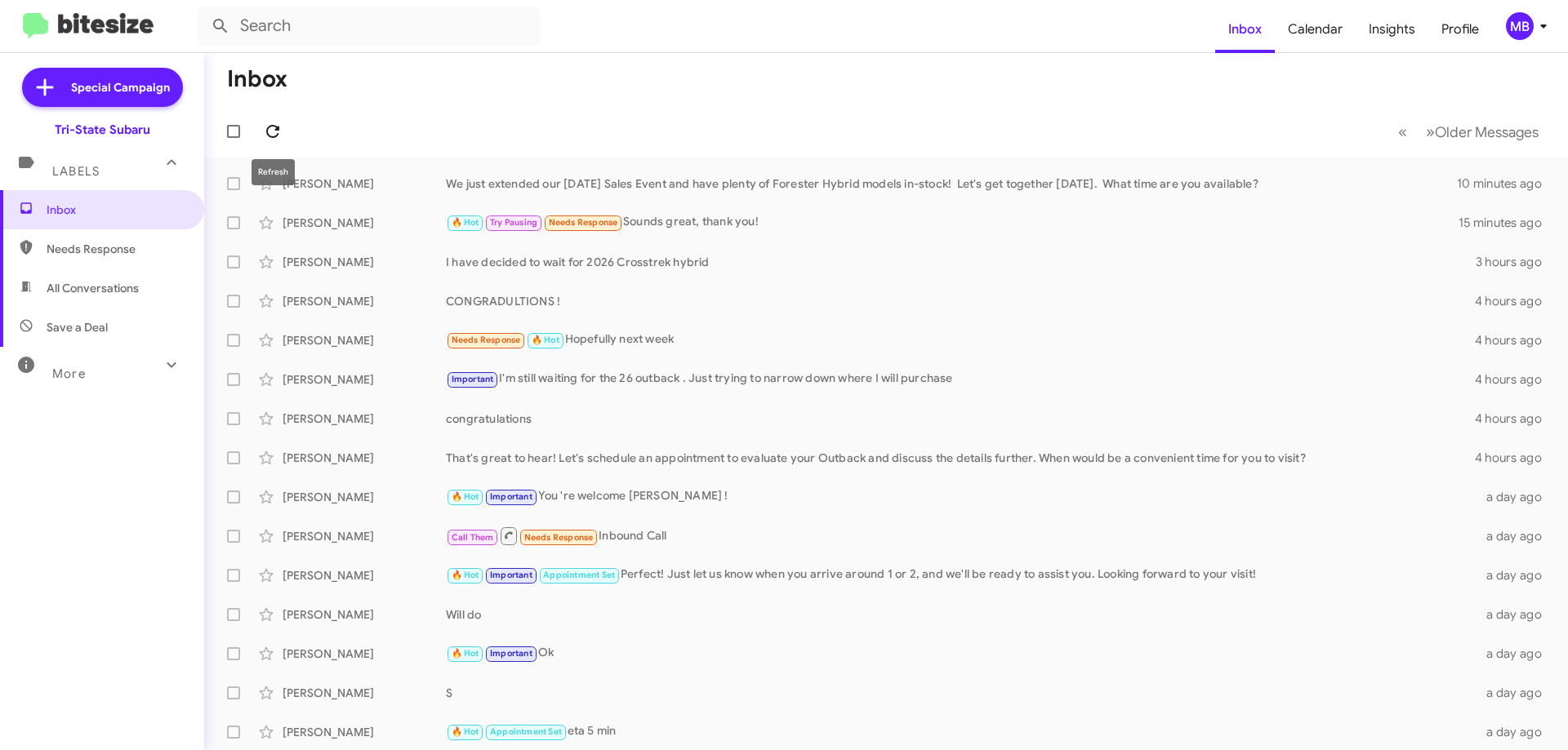
click at [268, 128] on icon at bounding box center [272, 131] width 13 height 13
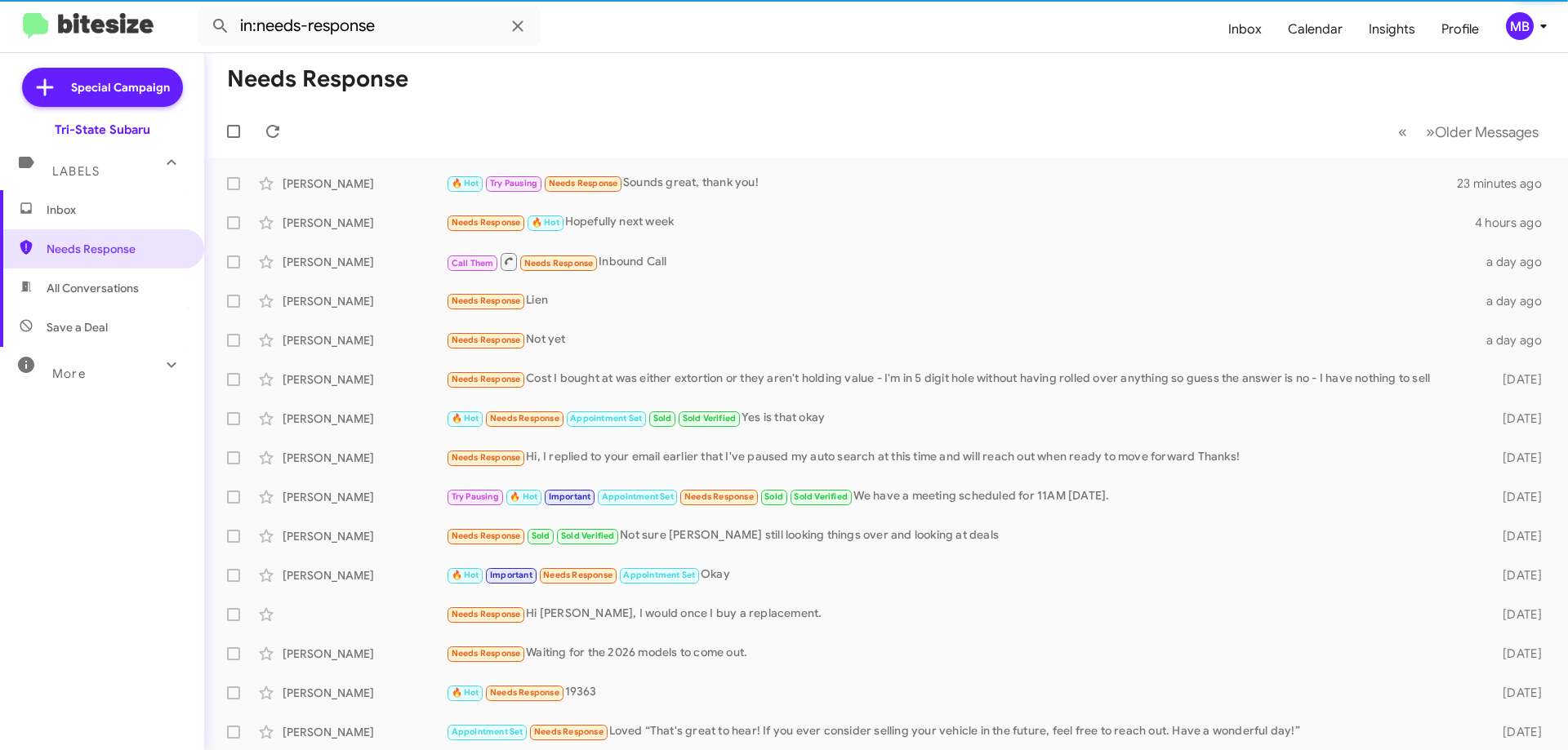
click at [159, 208] on span "Inbox" at bounding box center [116, 209] width 139 height 16
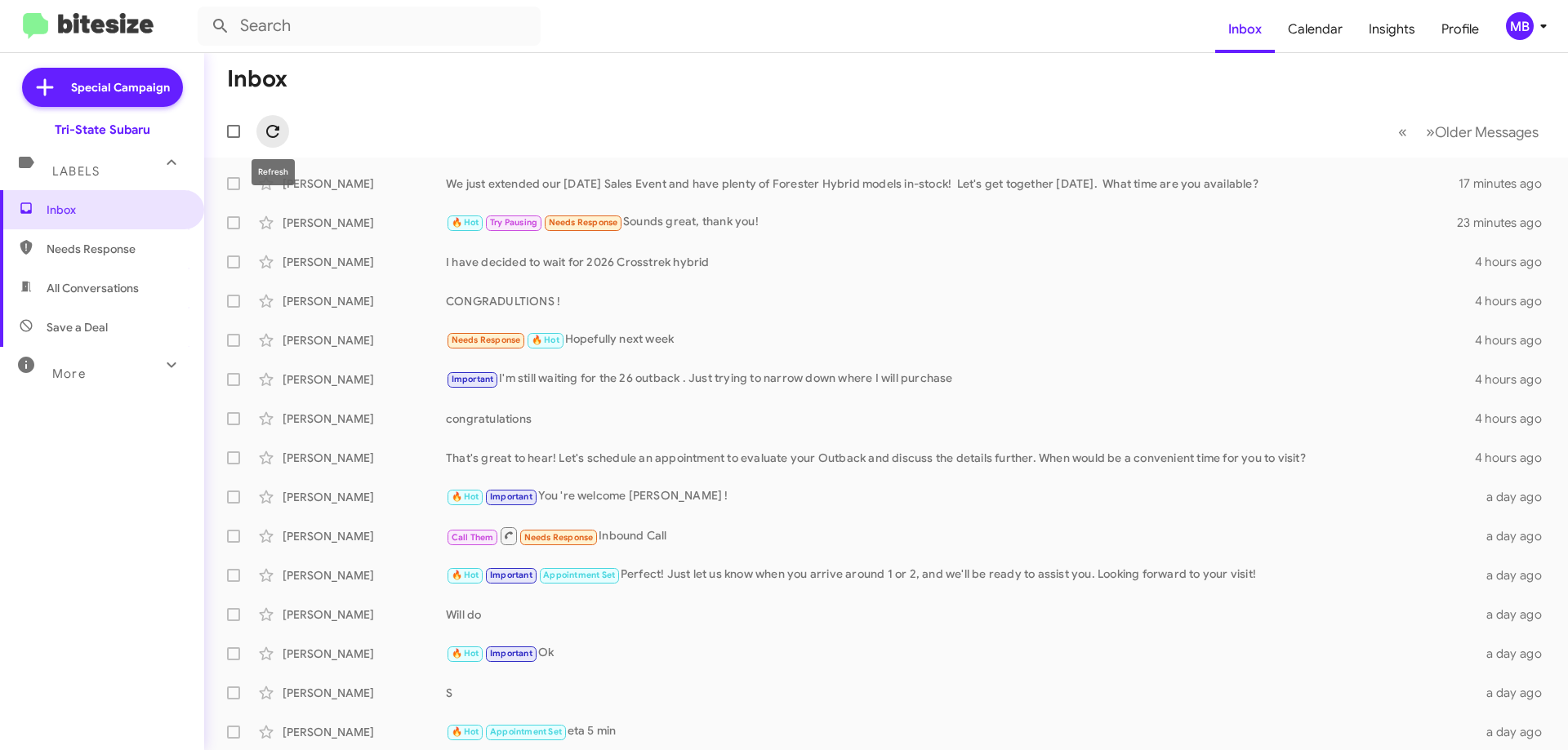
click at [274, 126] on icon at bounding box center [272, 131] width 13 height 13
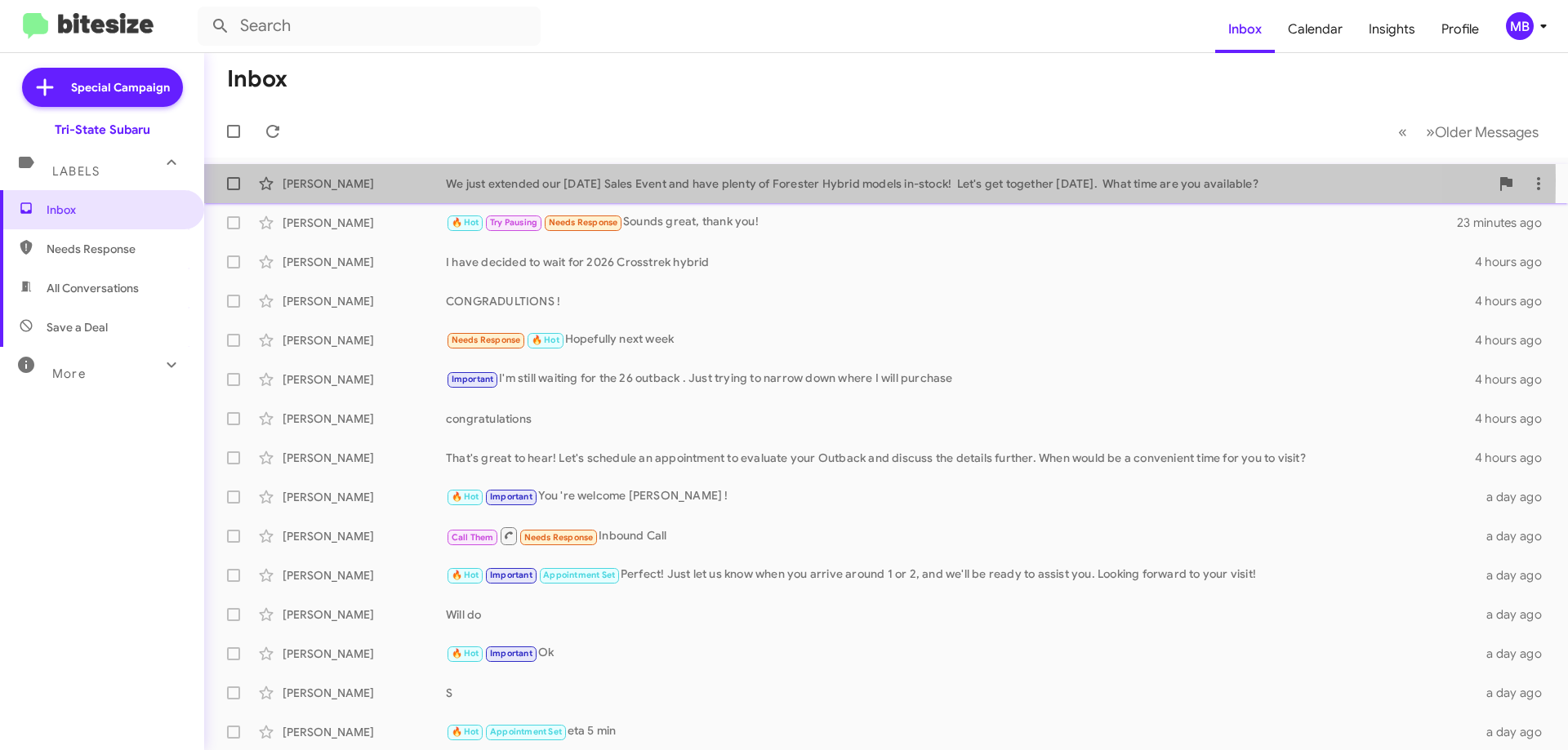
click at [565, 180] on div "We just extended our [DATE] Sales Event and have plenty of Forester Hybrid mode…" at bounding box center [968, 183] width 1044 height 16
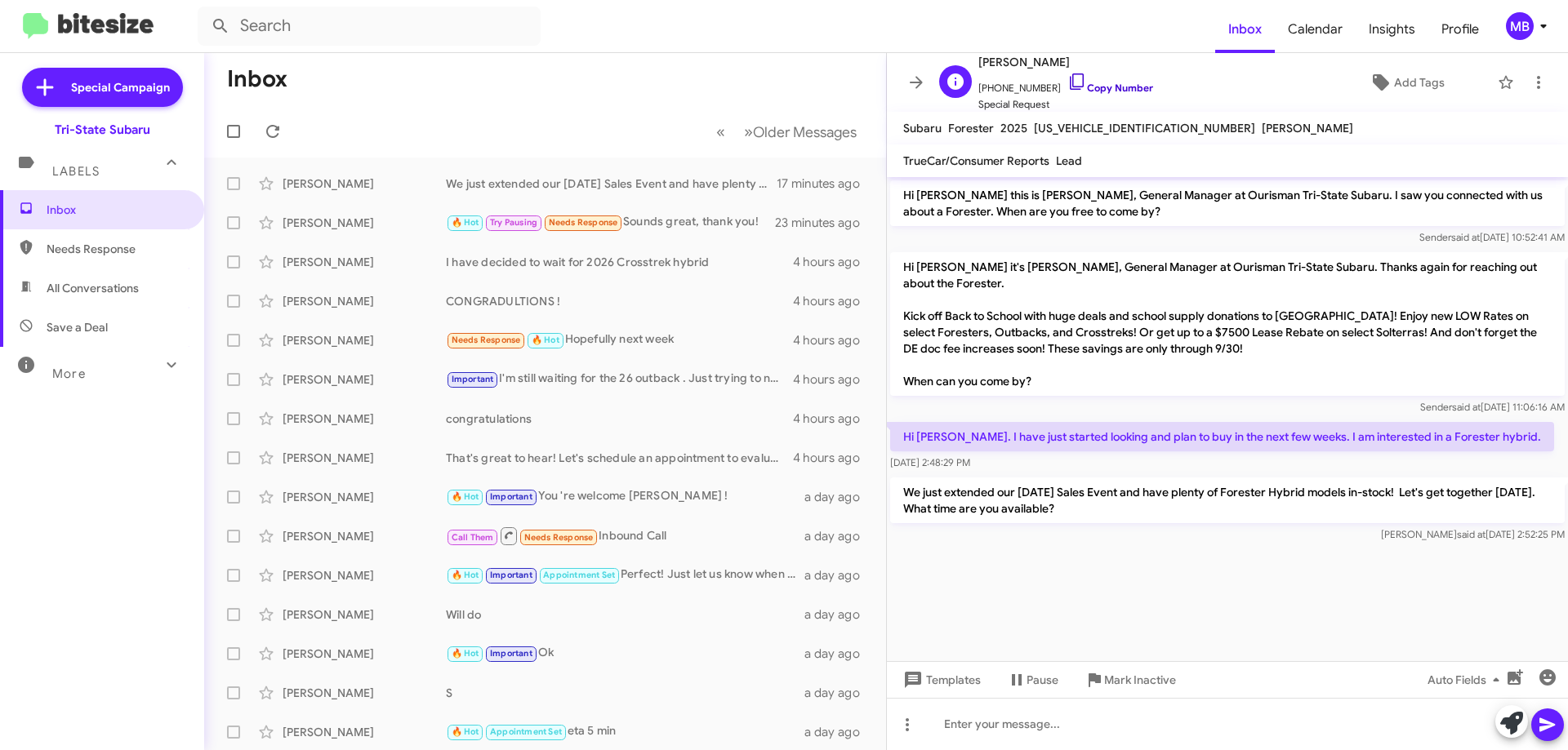
click at [1101, 82] on link "Copy Number" at bounding box center [1110, 87] width 86 height 12
click at [133, 250] on span "Needs Response" at bounding box center [116, 248] width 139 height 16
type input "in:needs-response"
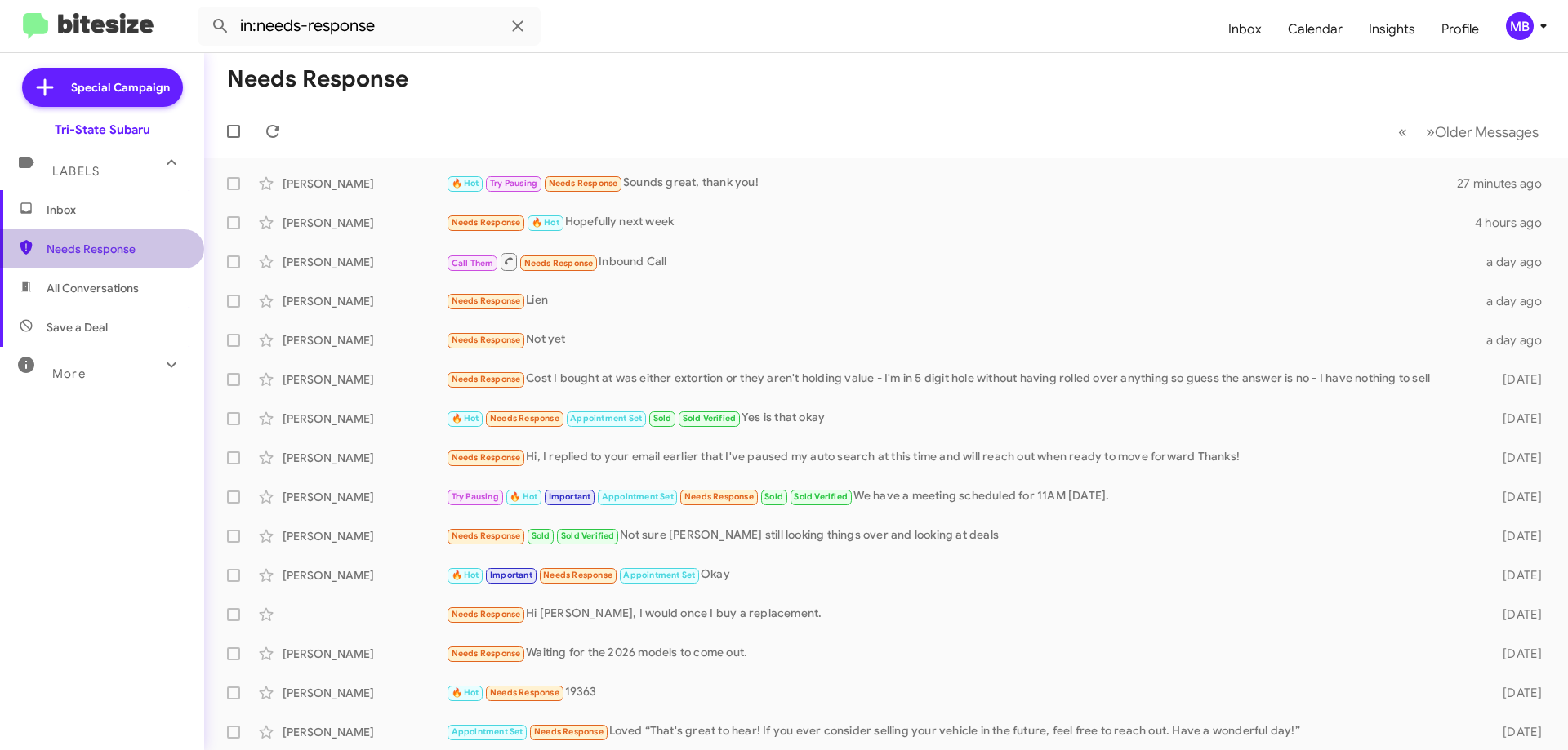
click at [129, 254] on span "Needs Response" at bounding box center [116, 248] width 139 height 16
drag, startPoint x: 105, startPoint y: 221, endPoint x: 114, endPoint y: 213, distance: 12.0
click at [105, 220] on span "Inbox" at bounding box center [102, 210] width 204 height 39
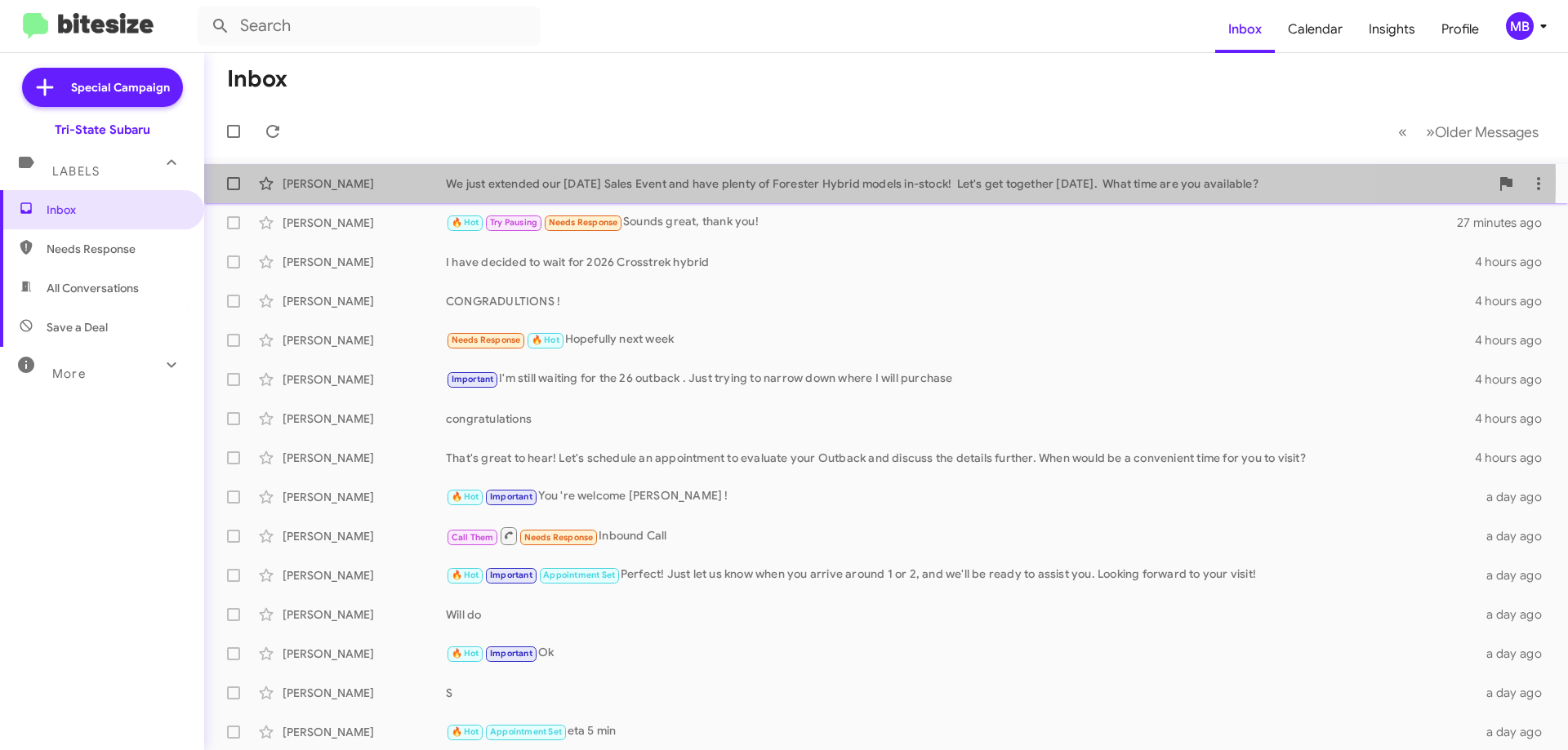
click at [533, 177] on div "We just extended our [DATE] Sales Event and have plenty of Forester Hybrid mode…" at bounding box center [968, 183] width 1044 height 16
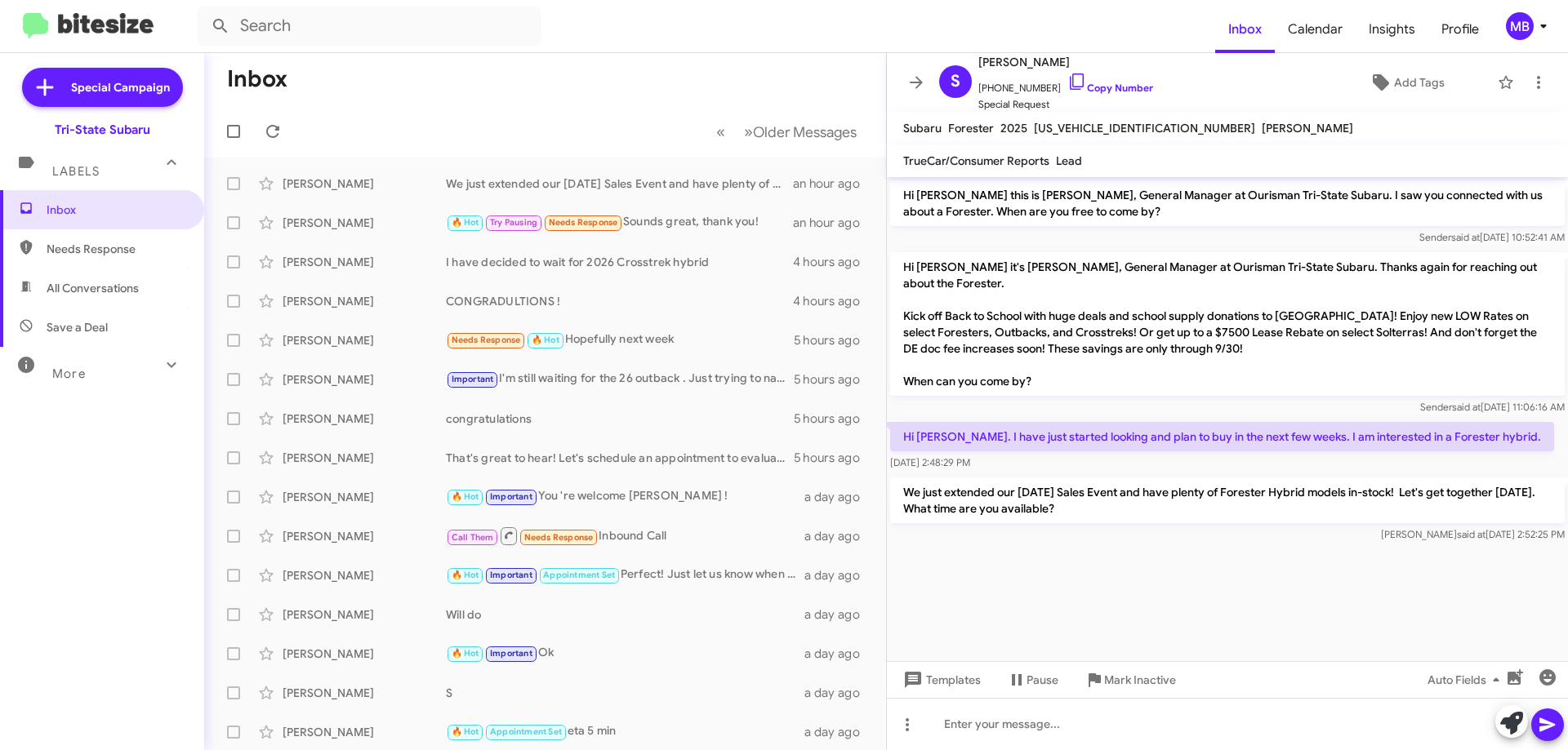
click at [141, 238] on span "Needs Response" at bounding box center [102, 249] width 204 height 39
type input "in:needs-response"
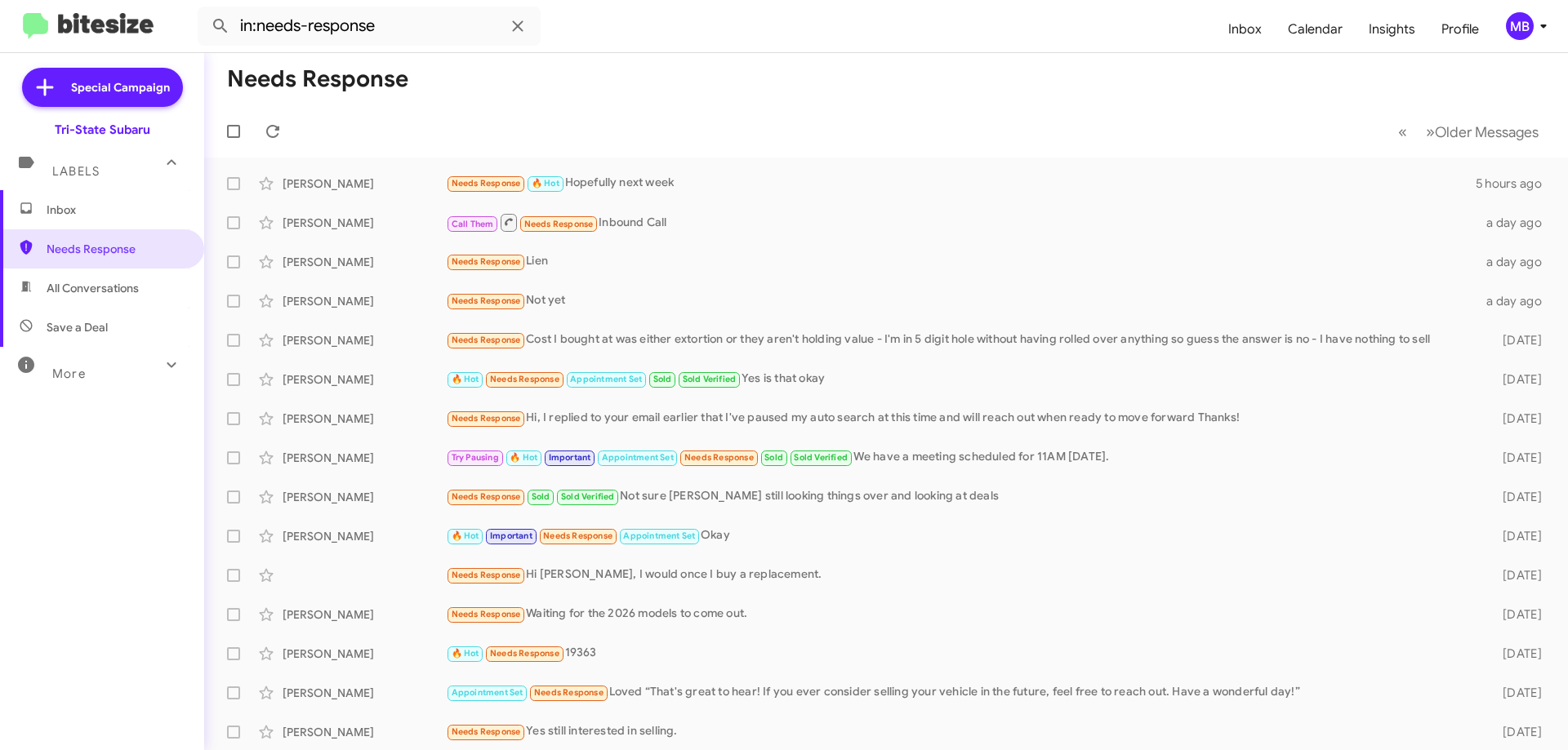
click at [143, 217] on span "Inbox" at bounding box center [116, 209] width 139 height 16
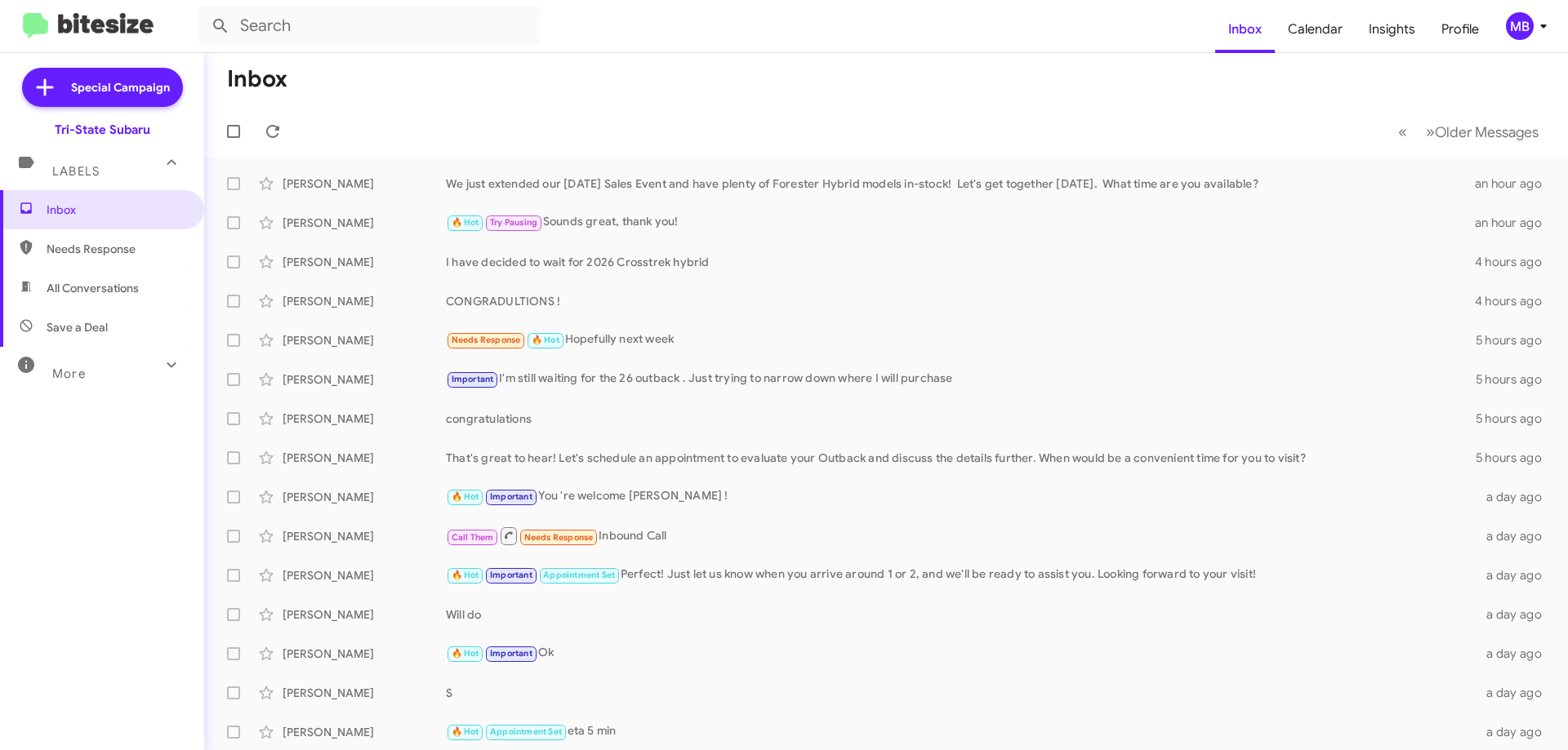
click at [133, 242] on span "Needs Response" at bounding box center [116, 248] width 139 height 16
type input "in:needs-response"
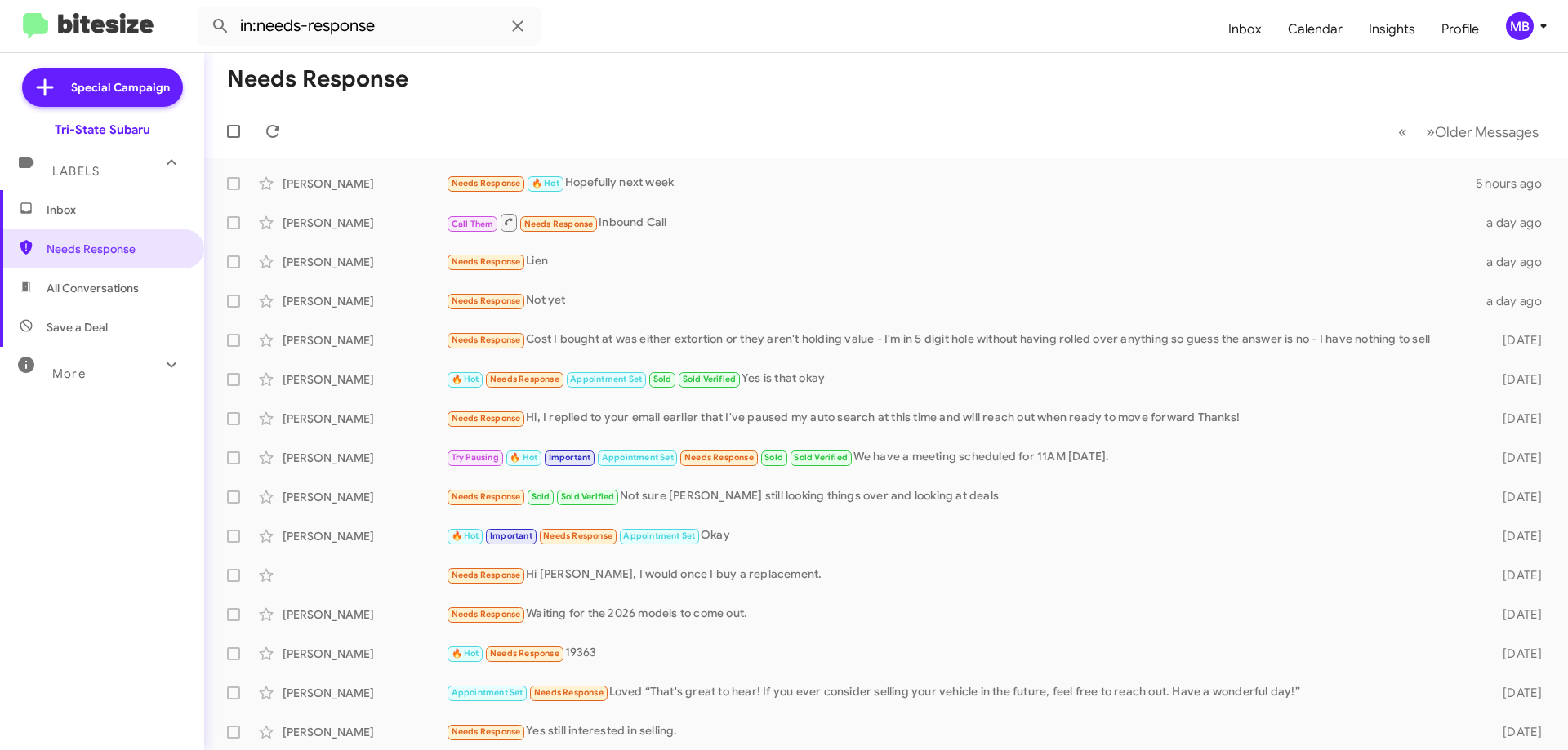
click at [135, 177] on div "Labels" at bounding box center [85, 165] width 145 height 31
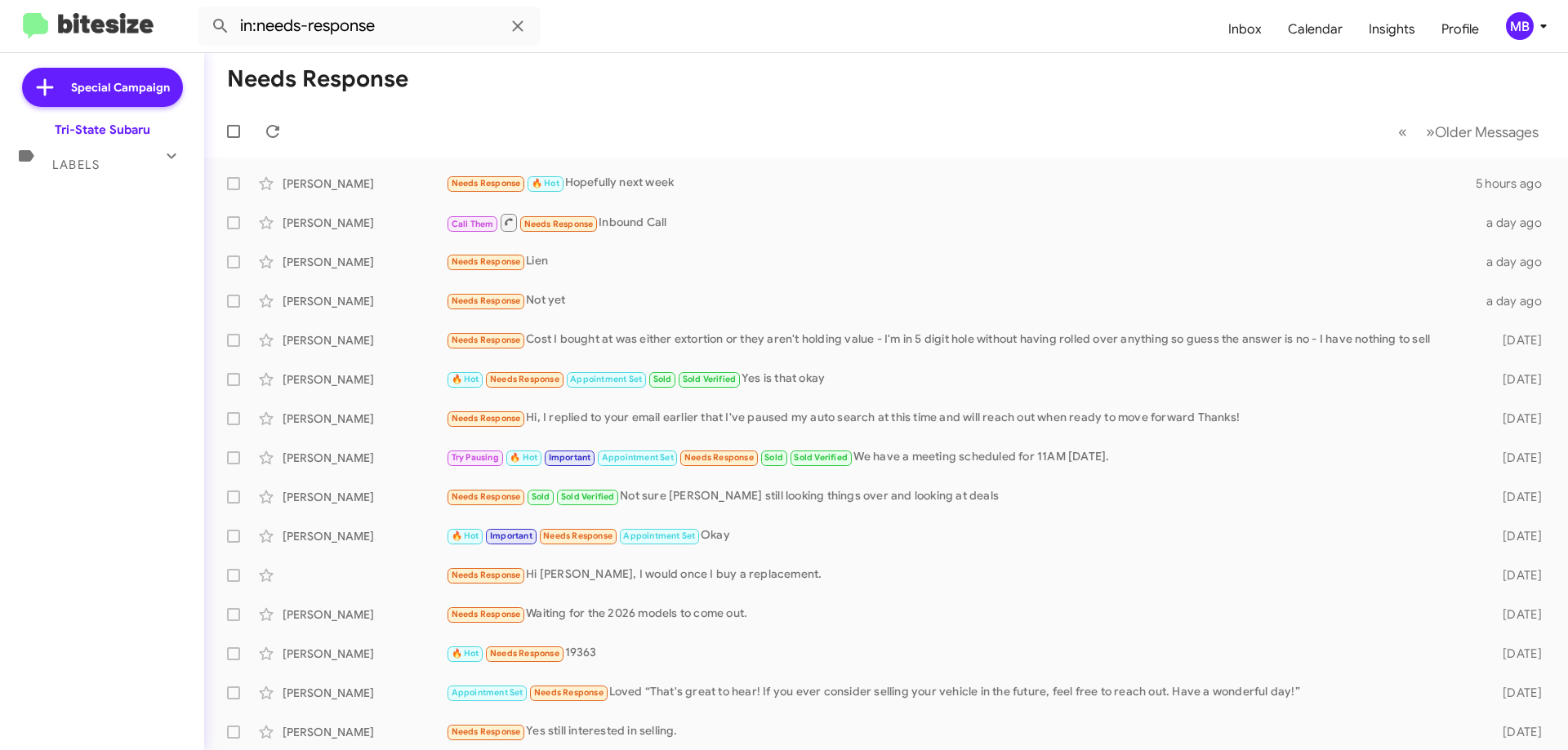
drag, startPoint x: 137, startPoint y: 193, endPoint x: 143, endPoint y: 149, distance: 44.4
click at [142, 189] on div "Special Campaign Tri-State Subaru Labels Inbox Needs Response All Conversations…" at bounding box center [102, 398] width 204 height 691
